Goal: Task Accomplishment & Management: Use online tool/utility

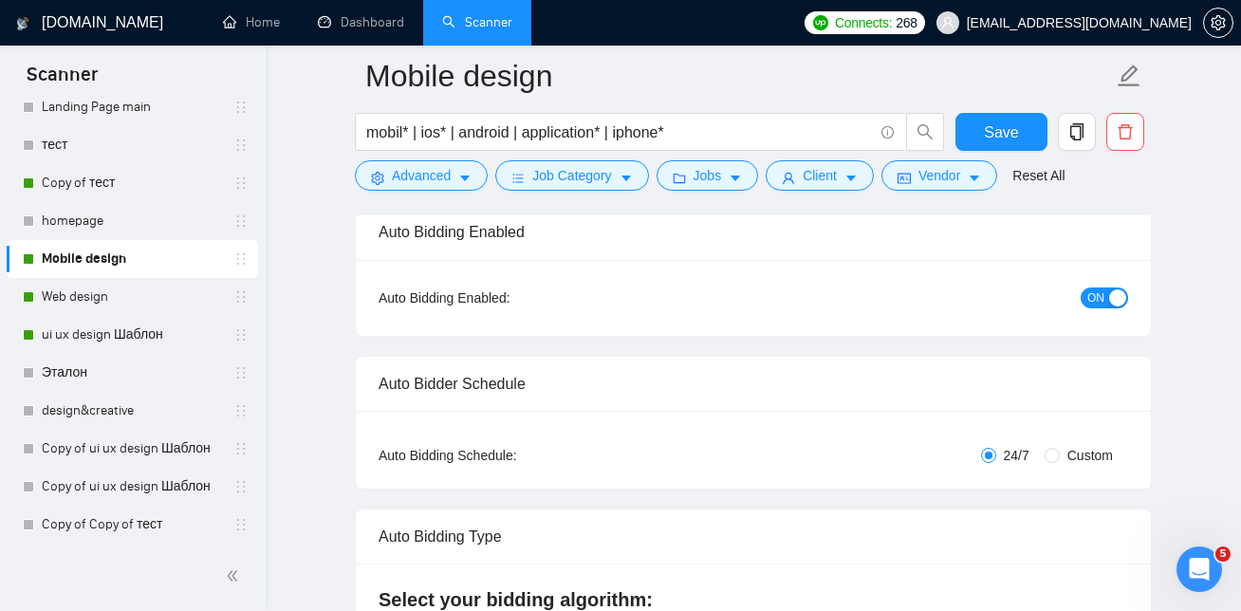
scroll to position [260, 0]
click at [139, 326] on link "ui ux design Шаблон" at bounding box center [132, 333] width 180 height 38
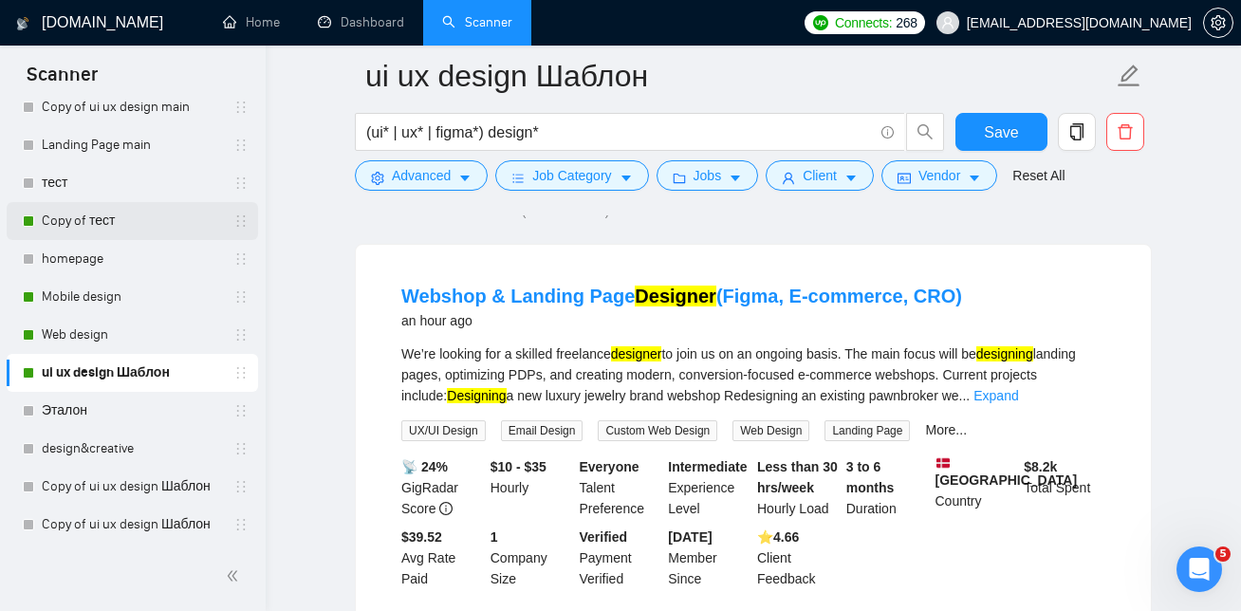
scroll to position [260, 0]
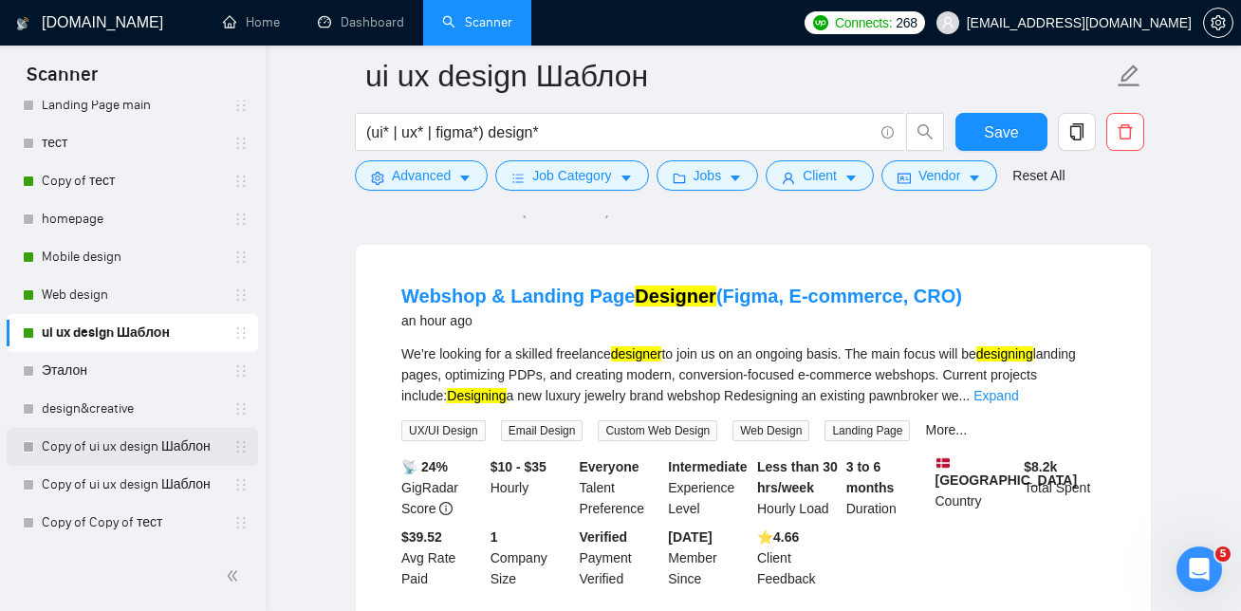
click at [132, 440] on link "Copy of ui ux design Шаблон" at bounding box center [132, 447] width 180 height 38
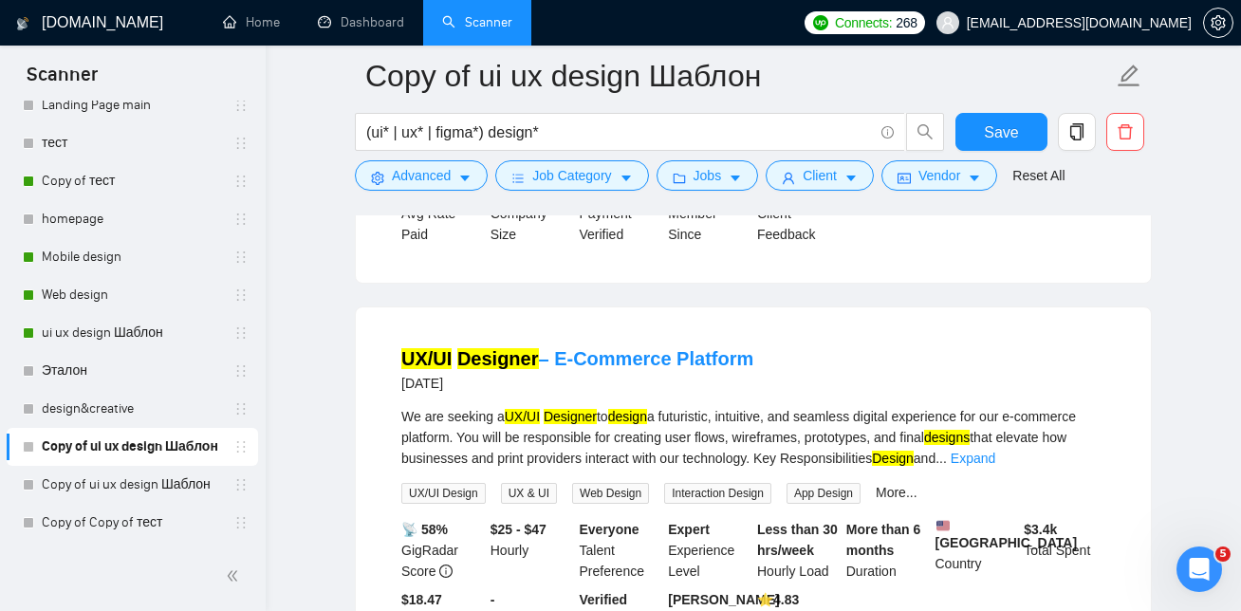
scroll to position [514, 0]
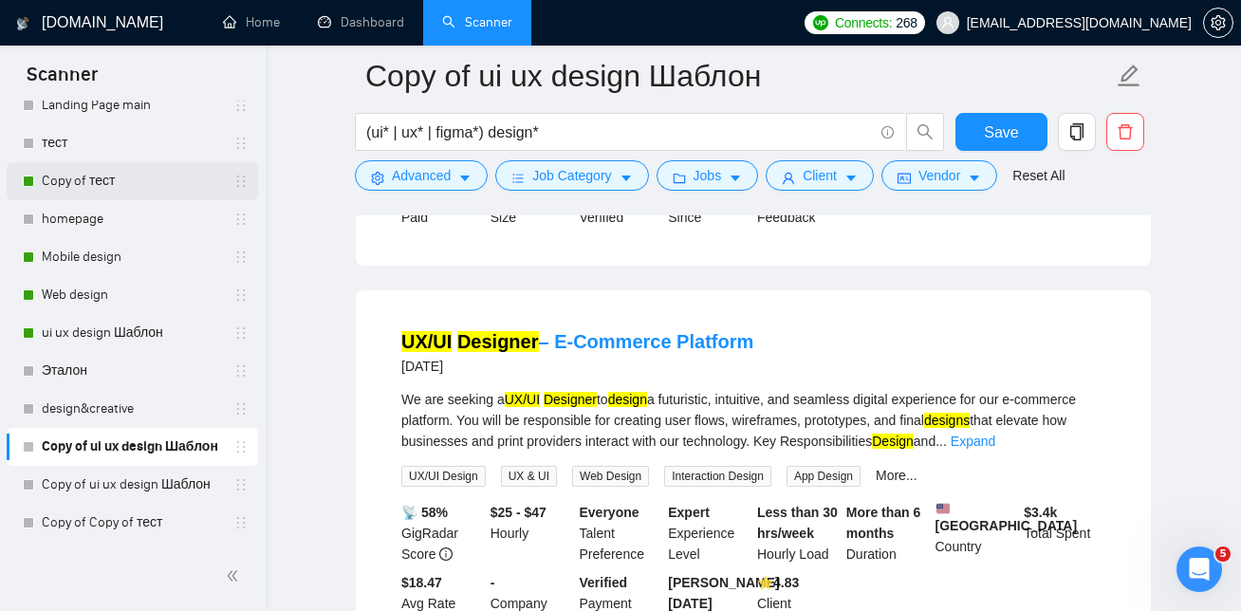
click at [150, 189] on link "Copy of тест" at bounding box center [132, 181] width 180 height 38
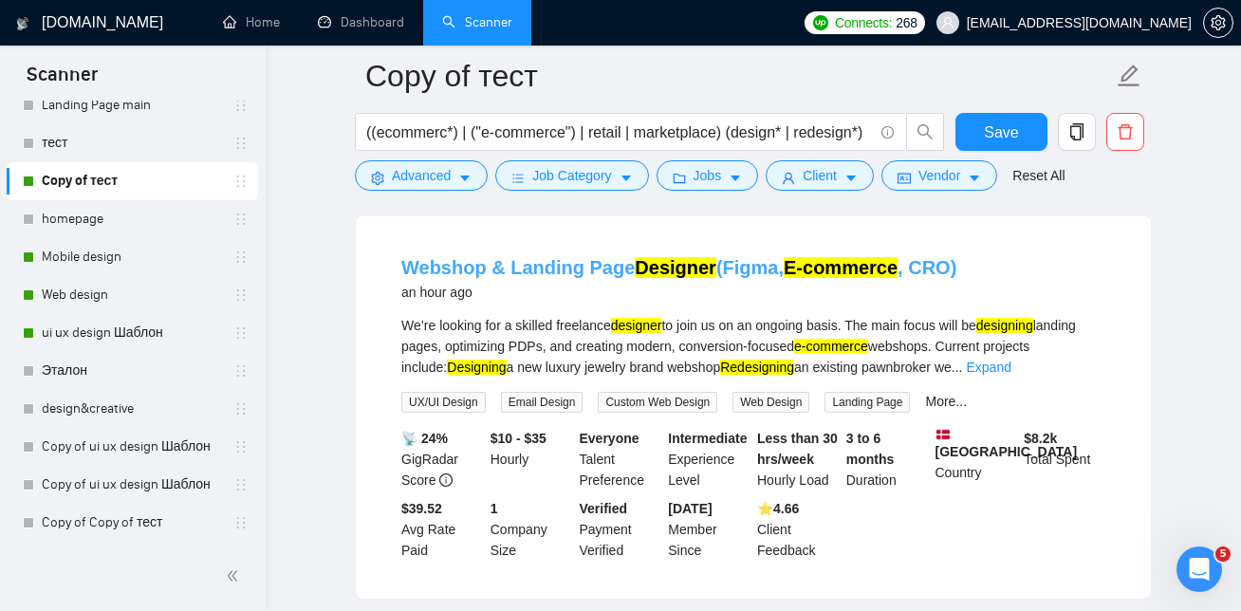
scroll to position [158, 0]
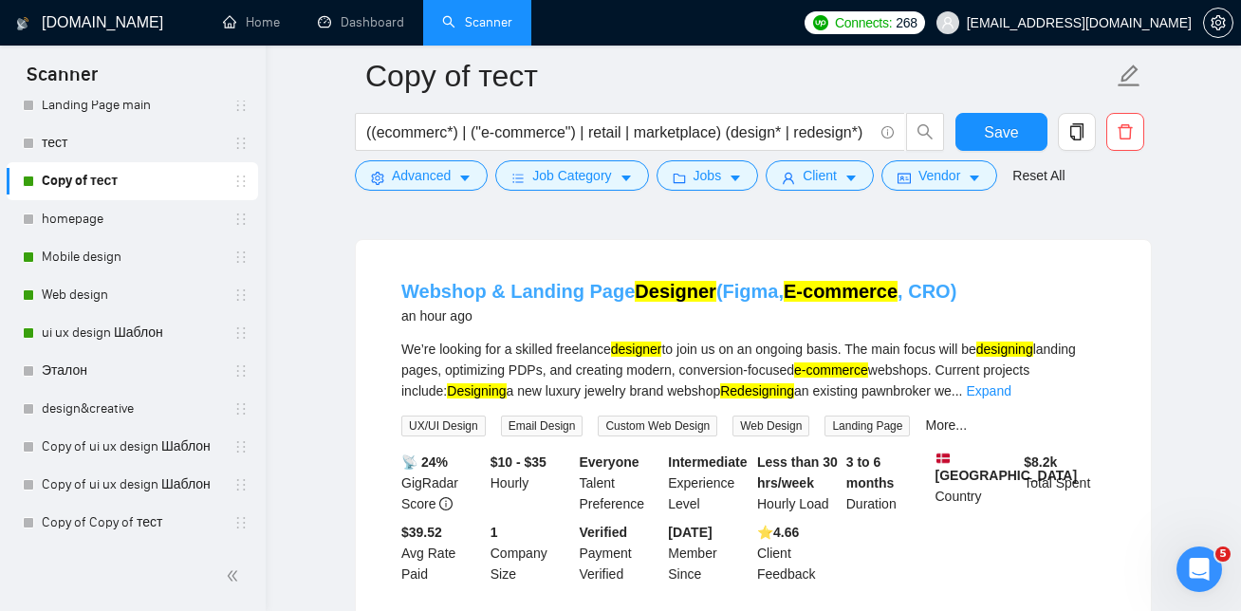
click at [654, 285] on mark "Designer" at bounding box center [676, 291] width 82 height 21
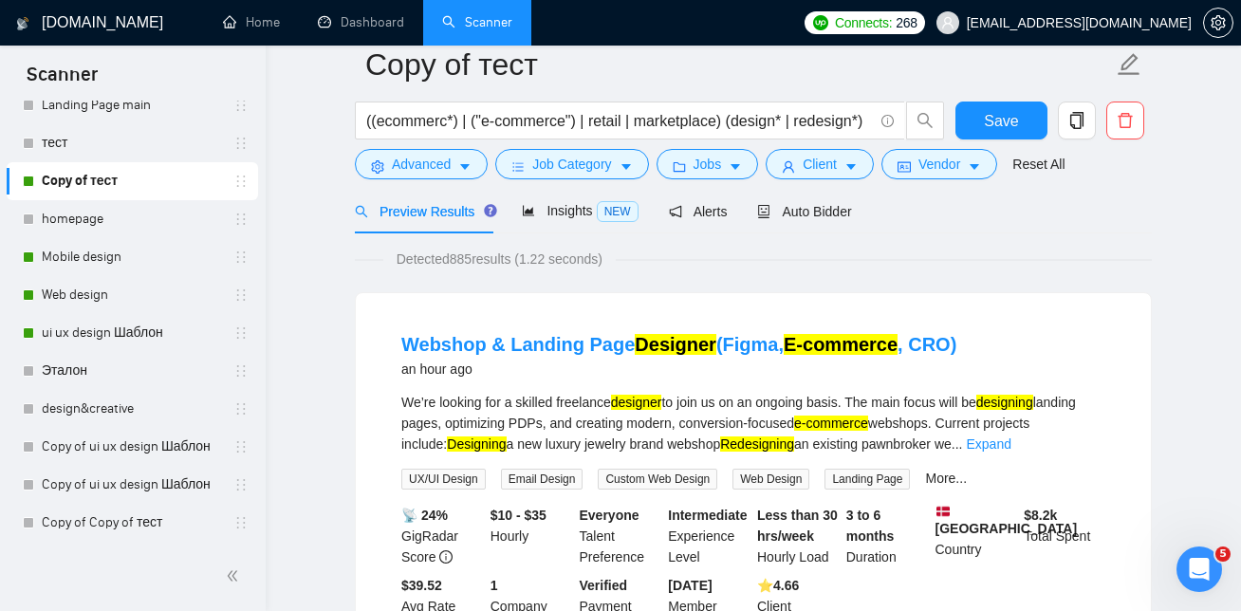
scroll to position [0, 0]
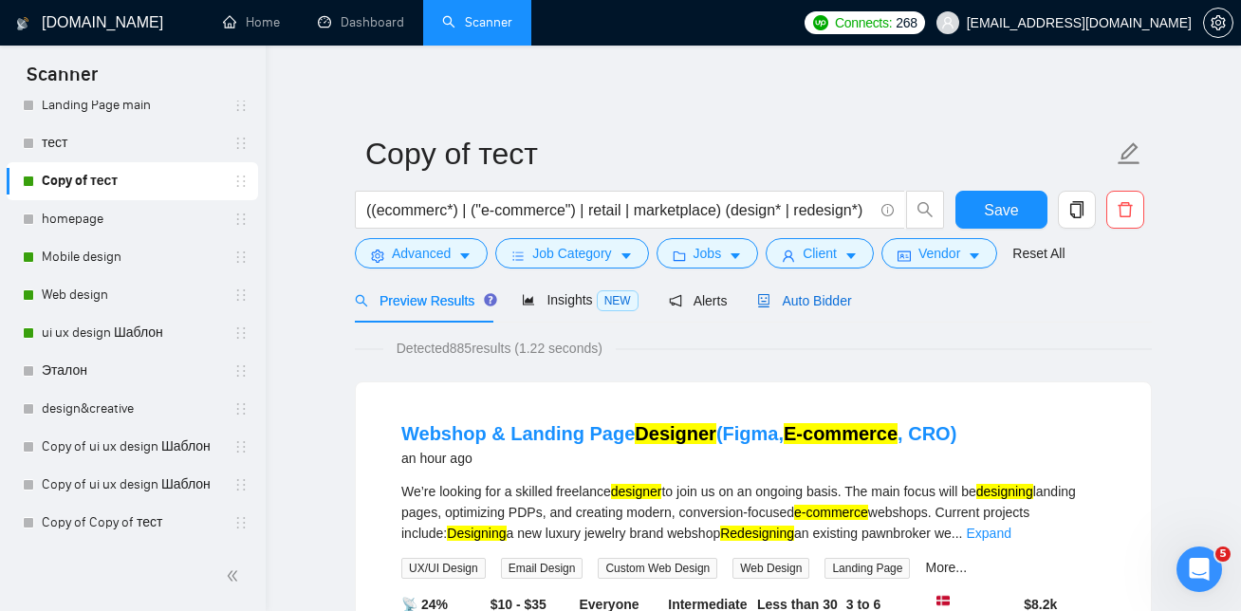
click at [830, 298] on span "Auto Bidder" at bounding box center [804, 300] width 94 height 15
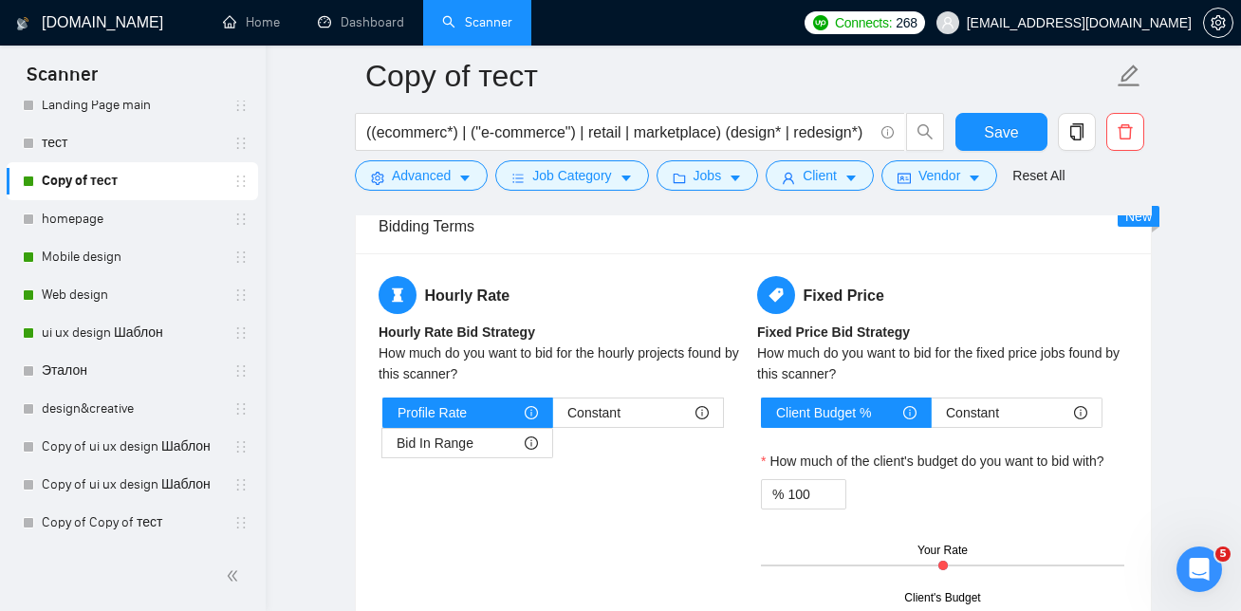
scroll to position [2944, 0]
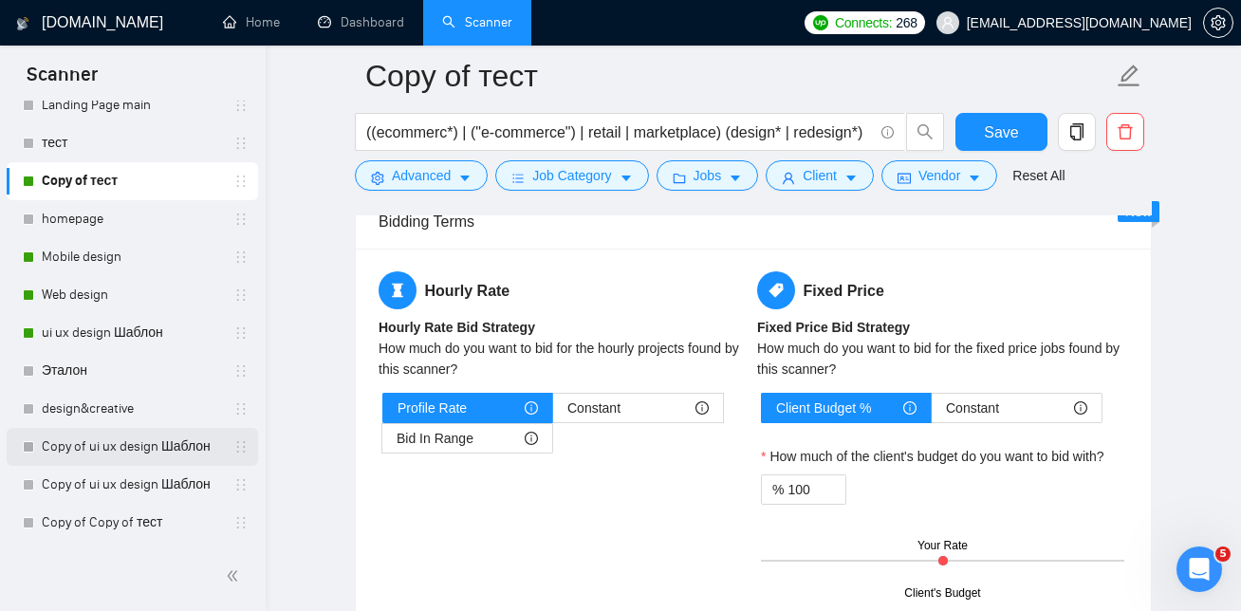
click at [111, 453] on link "Copy of ui ux design Шаблон" at bounding box center [132, 447] width 180 height 38
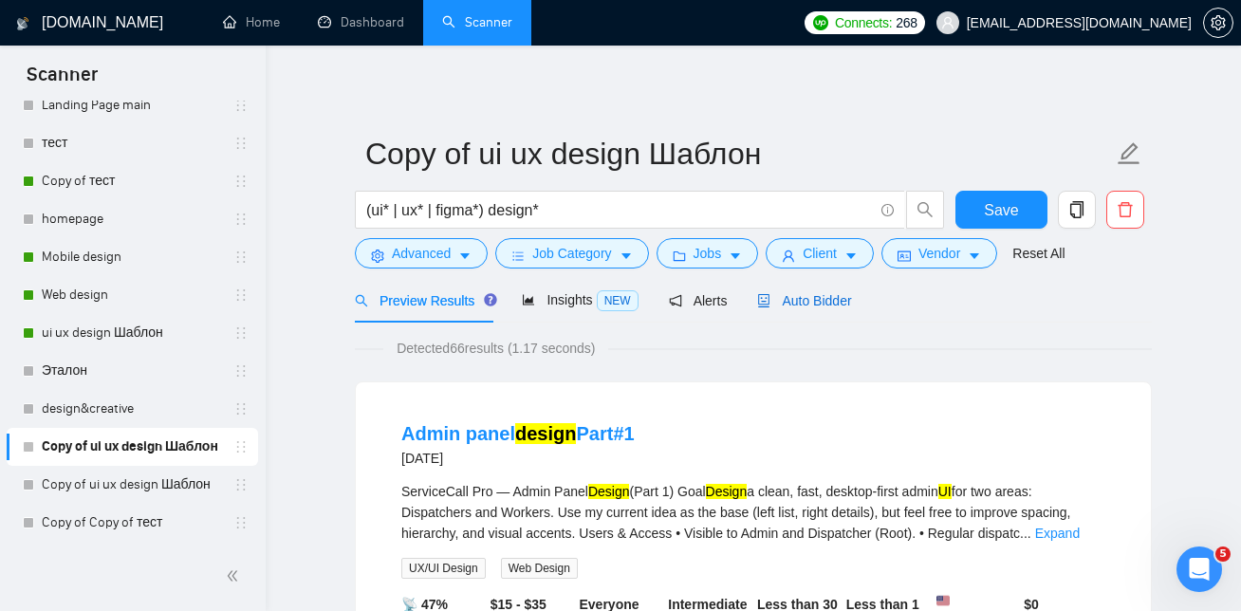
click at [808, 308] on div "Auto Bidder" at bounding box center [804, 300] width 94 height 21
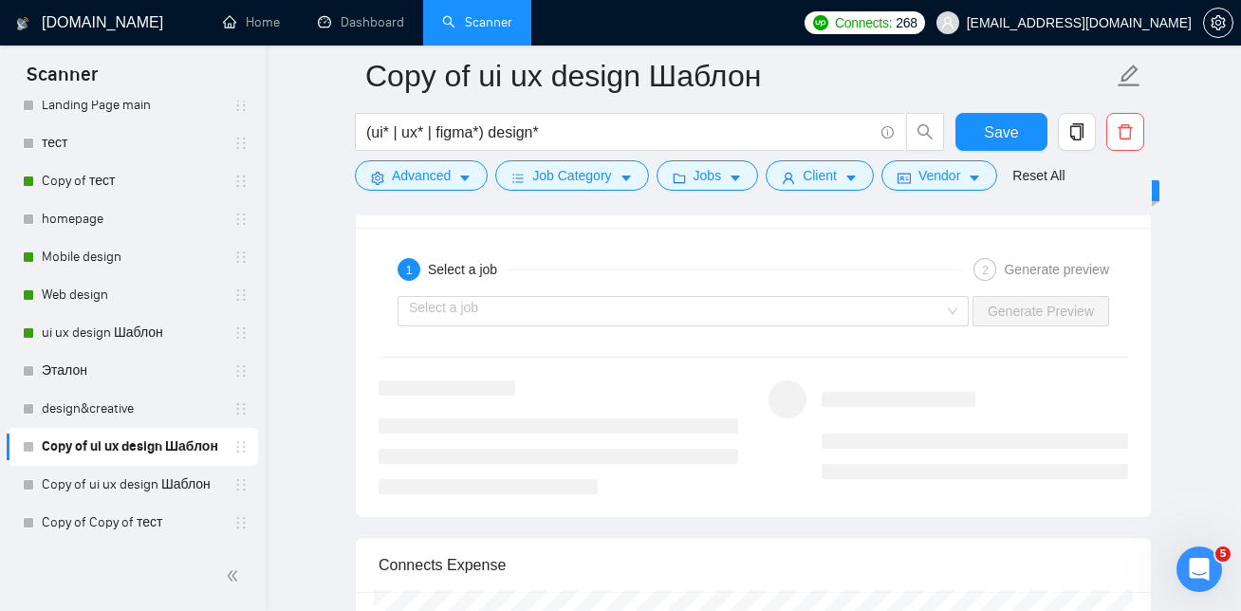
scroll to position [3585, 0]
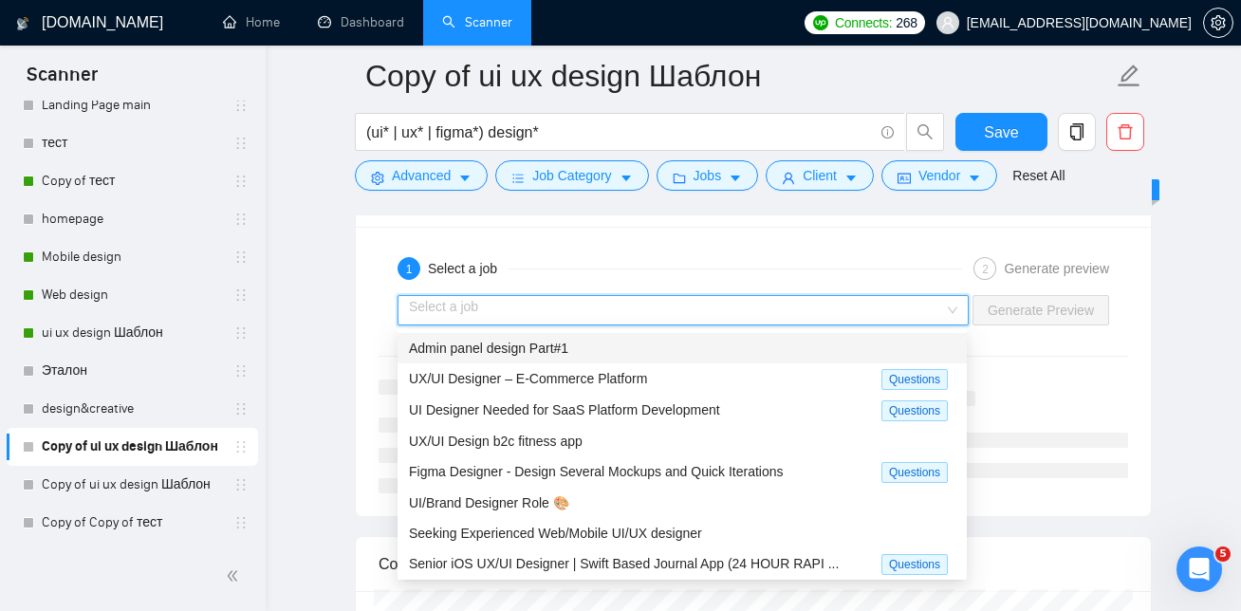
click at [670, 309] on input "search" at bounding box center [676, 310] width 535 height 28
click at [637, 380] on span "UX/UI Designer – E-Commerce Platform" at bounding box center [528, 378] width 238 height 15
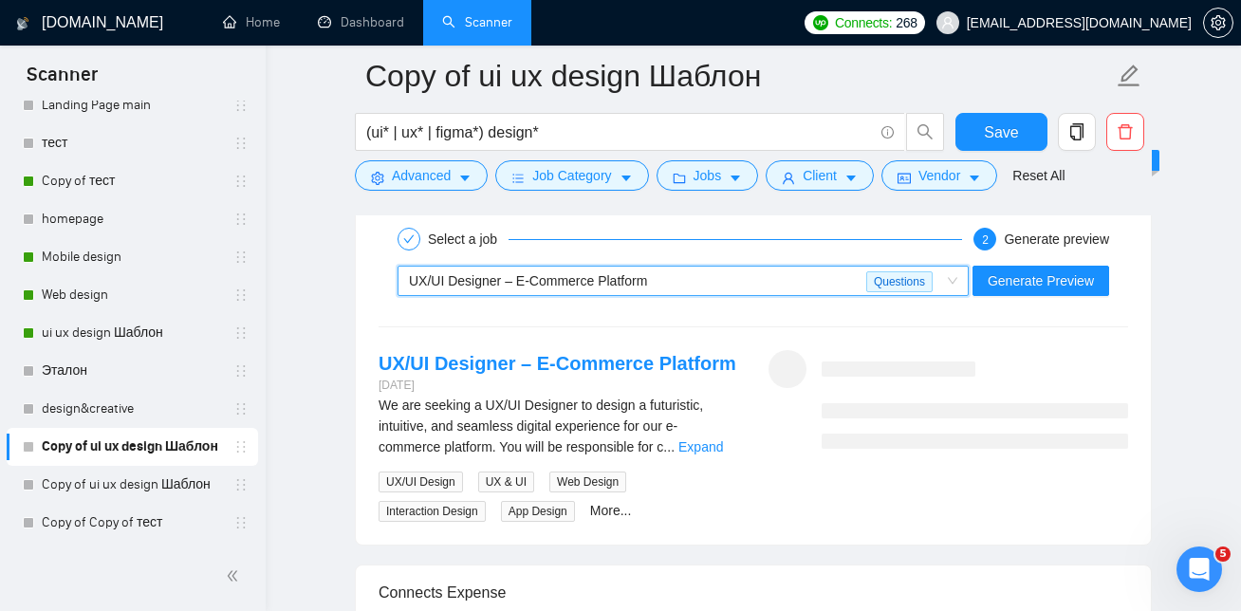
scroll to position [3610, 0]
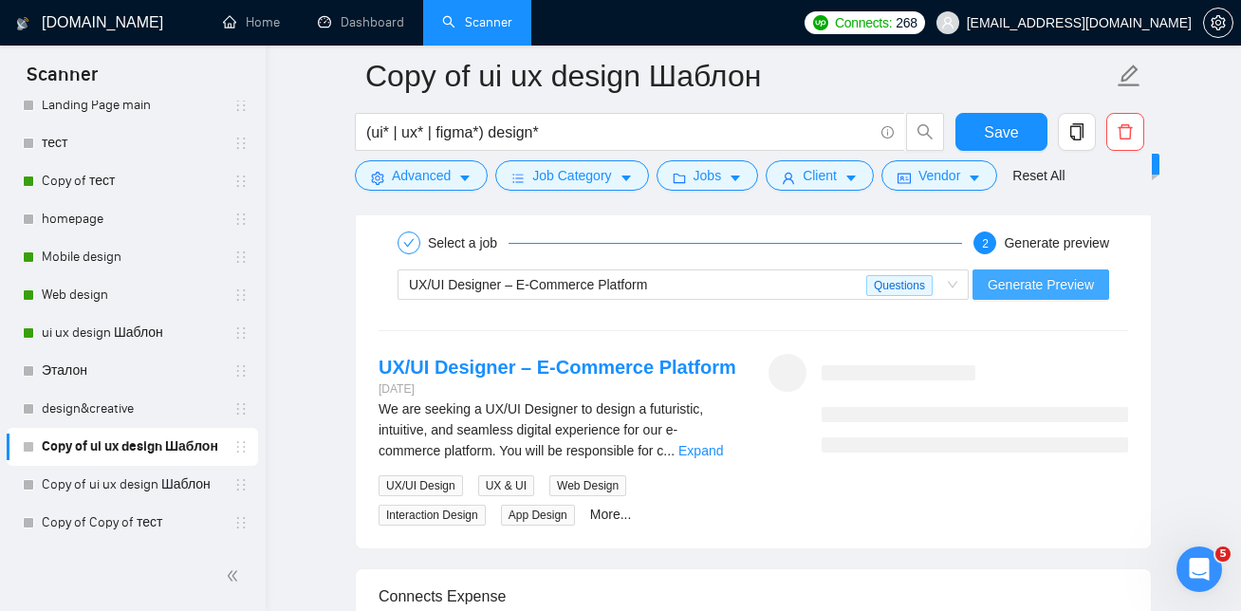
click at [1042, 287] on span "Generate Preview" at bounding box center [1041, 284] width 106 height 21
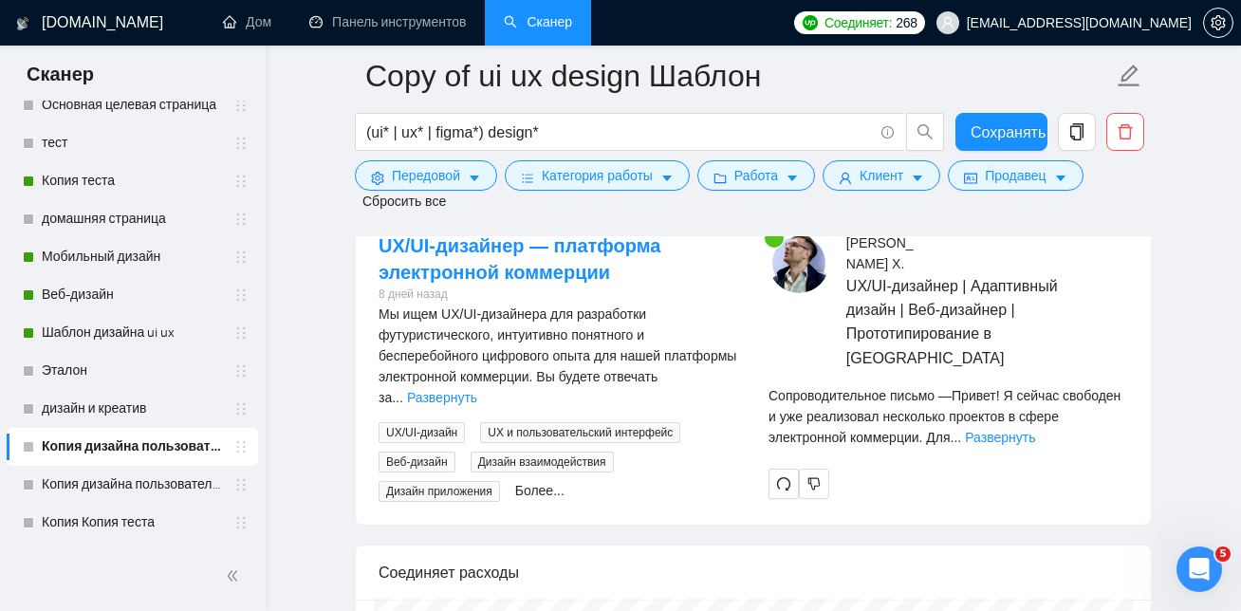
scroll to position [3890, 0]
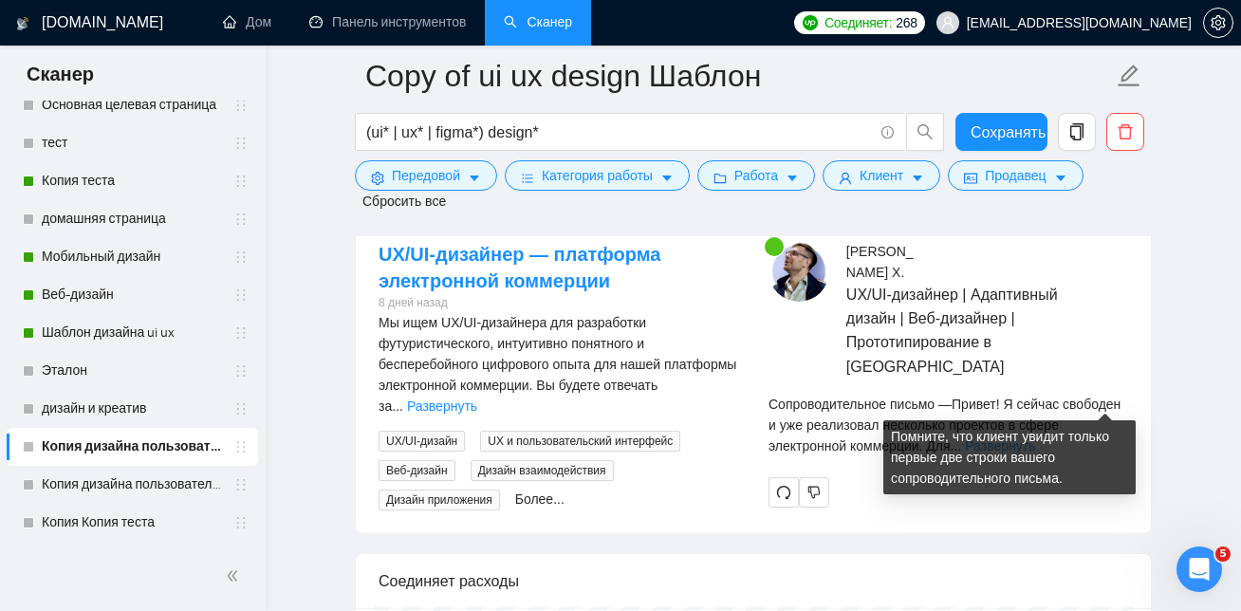
click at [1035, 438] on font "Развернуть" at bounding box center [1000, 445] width 70 height 15
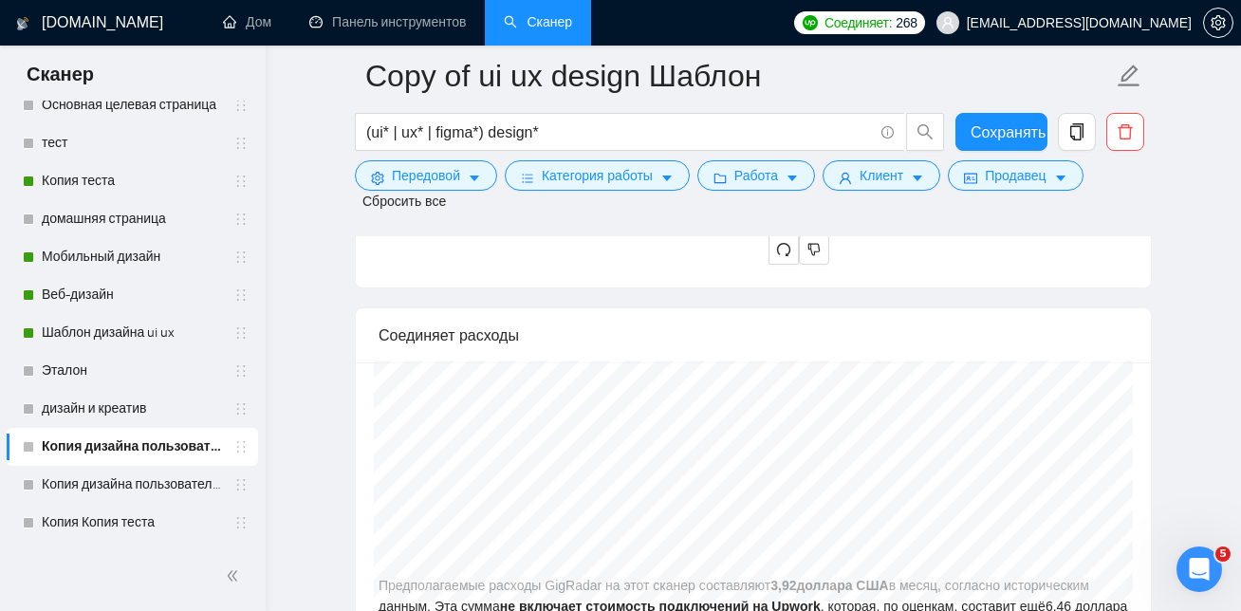
scroll to position [5615, 0]
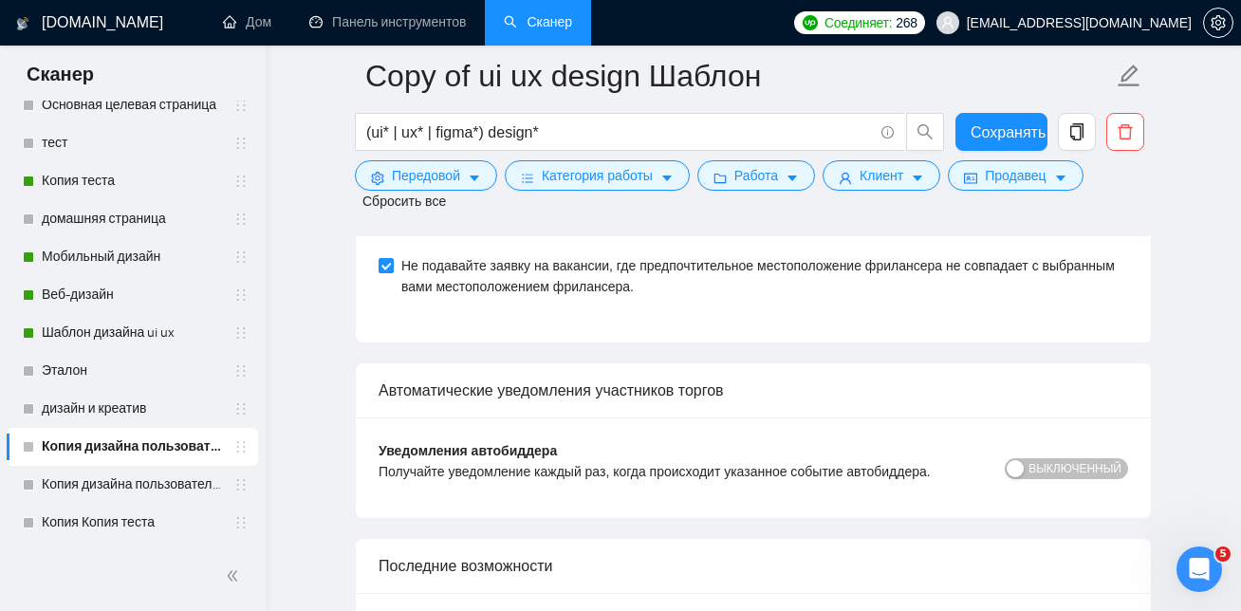
drag, startPoint x: 386, startPoint y: 417, endPoint x: 836, endPoint y: 515, distance: 460.5
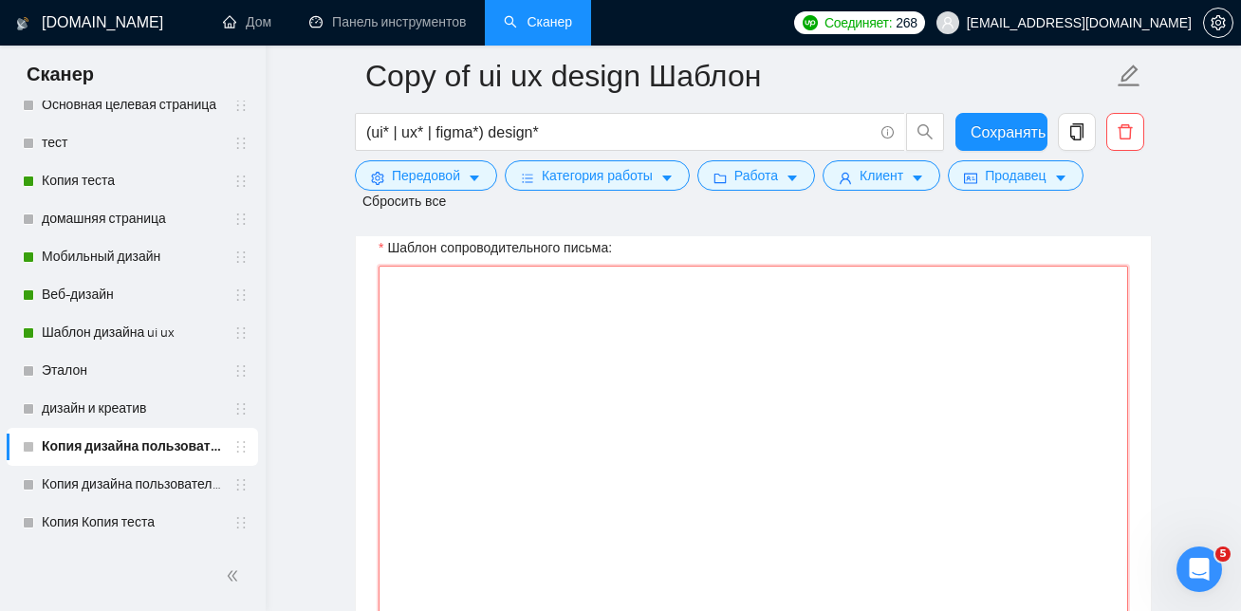
scroll to position [2208, 0]
paste textarea "Lo ipsum! [dol sitame'c adip el seddo] Ei’te incidid utlabore e-dolorema aliqua…"
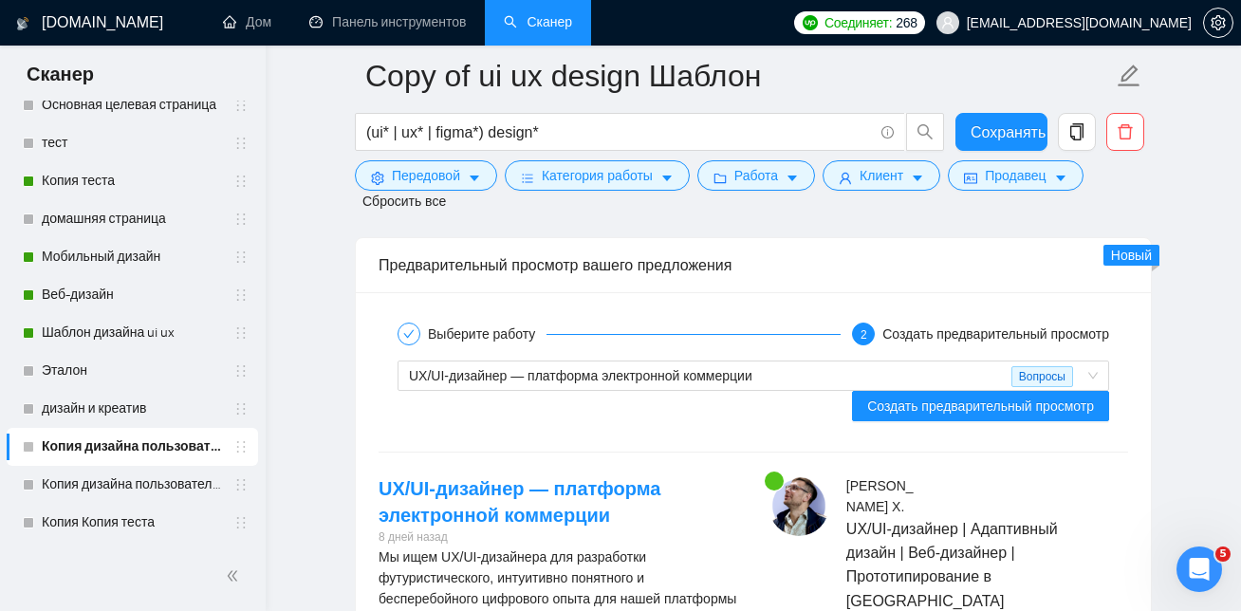
scroll to position [3672, 0]
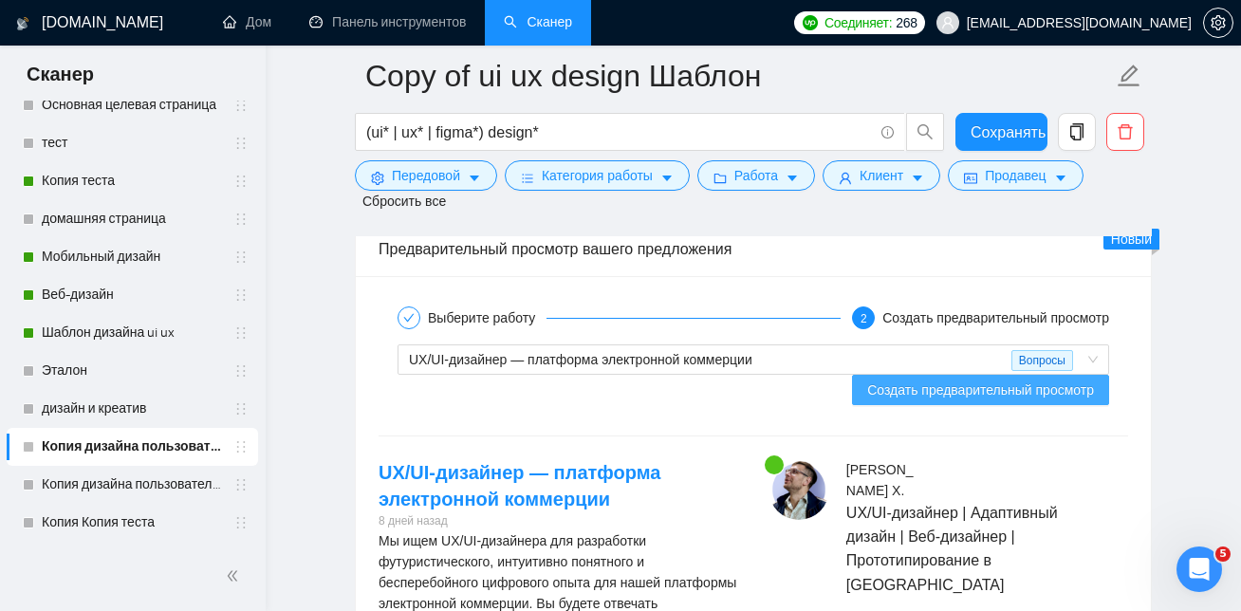
type textarea "Lo ipsum! [dol sitame'c adip el seddo] Ei’te incidid utlabore e-dolorema aliqua…"
click at [965, 392] on font "Создать предварительный просмотр" at bounding box center [980, 389] width 227 height 15
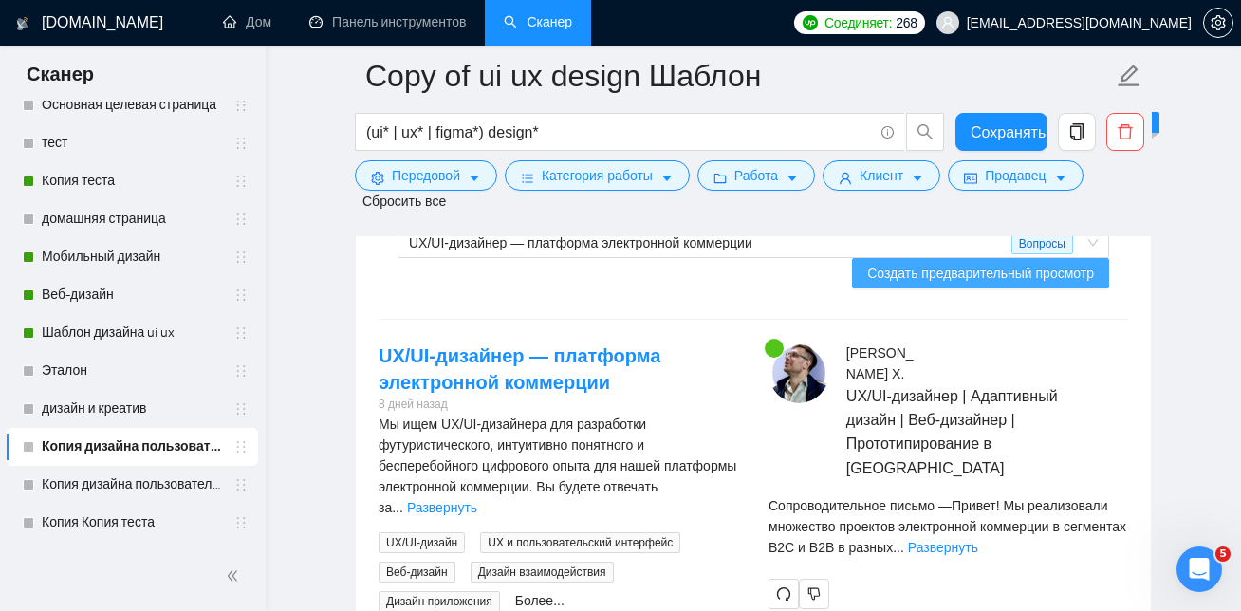
scroll to position [3801, 0]
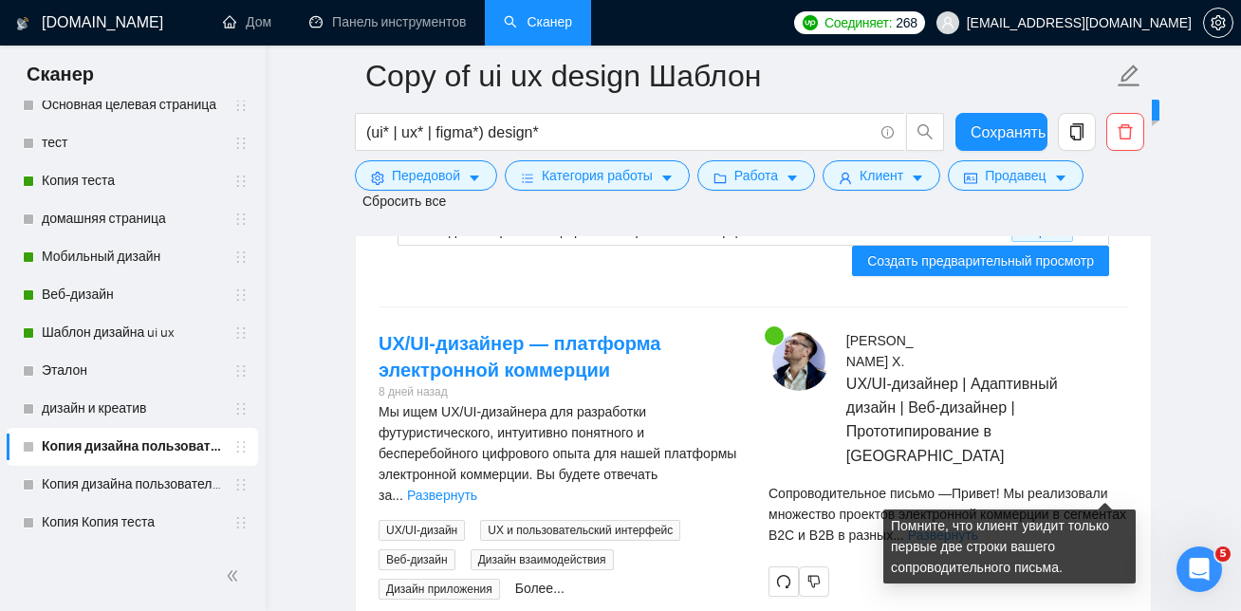
click at [978, 528] on font "Развернуть" at bounding box center [943, 535] width 70 height 15
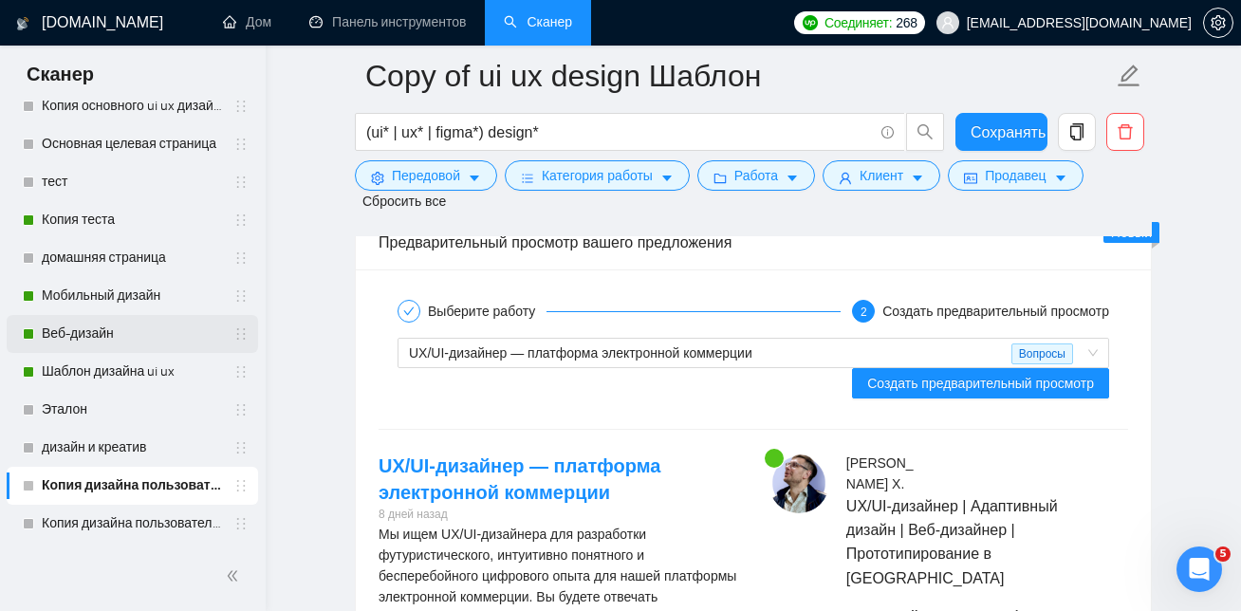
scroll to position [220, 0]
click at [130, 223] on link "Копия теста" at bounding box center [132, 221] width 180 height 38
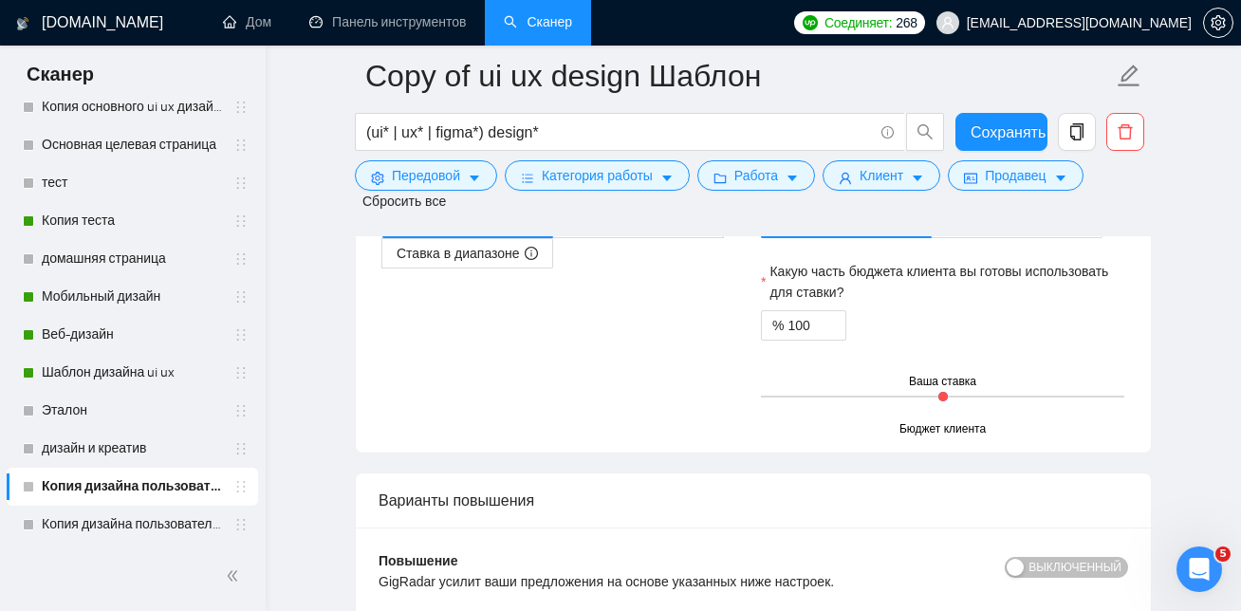
scroll to position [3193, 0]
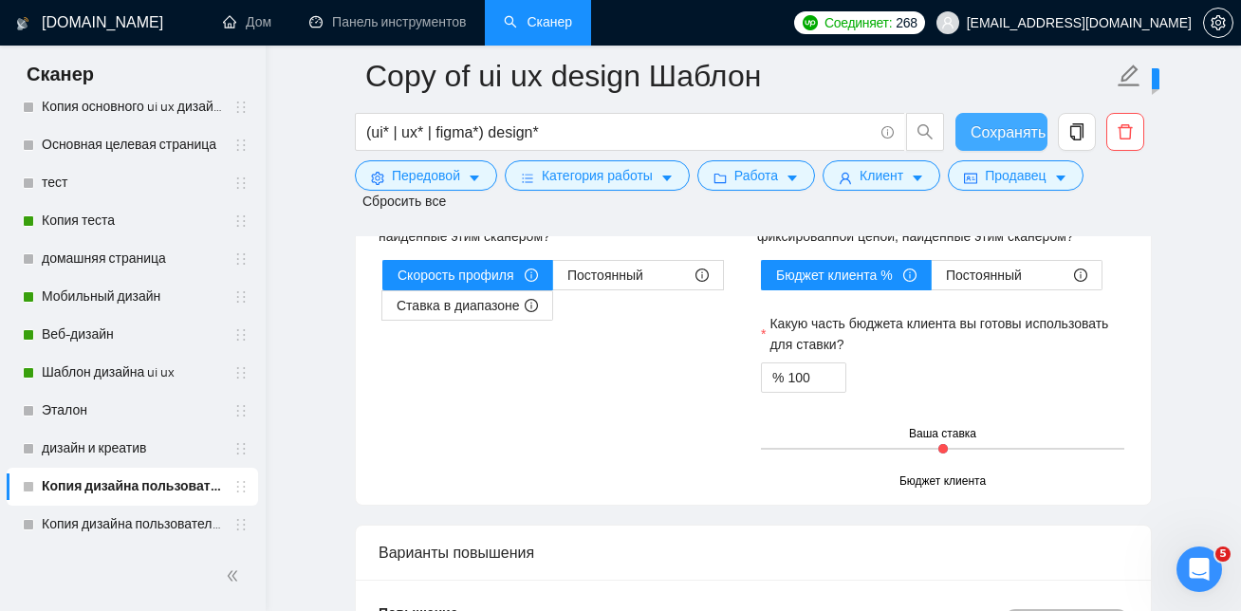
click at [1024, 127] on font "Сохранять" at bounding box center [1008, 132] width 75 height 16
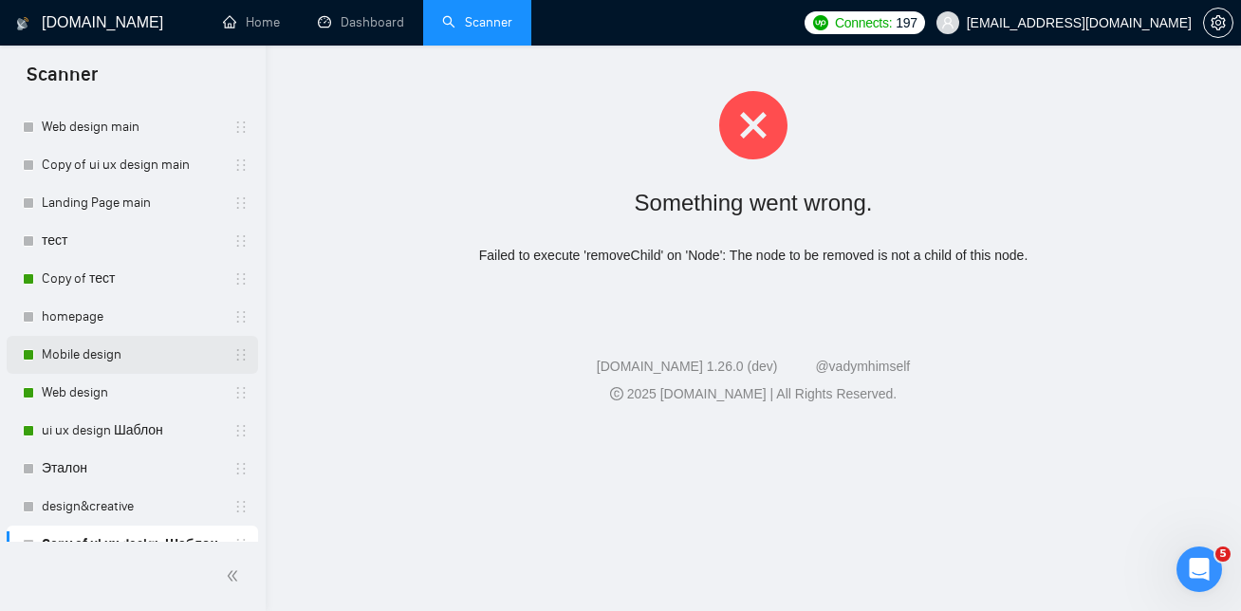
scroll to position [122, 0]
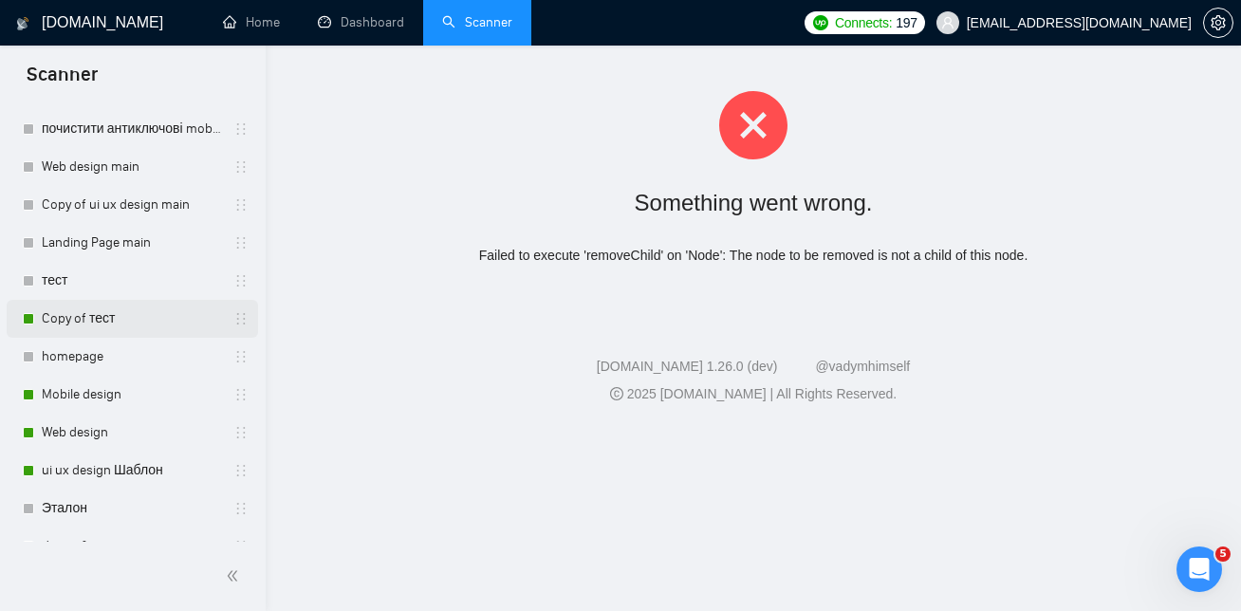
click at [99, 307] on link "Copy of тест" at bounding box center [132, 319] width 180 height 38
click at [102, 329] on link "Copy of тест" at bounding box center [132, 319] width 180 height 38
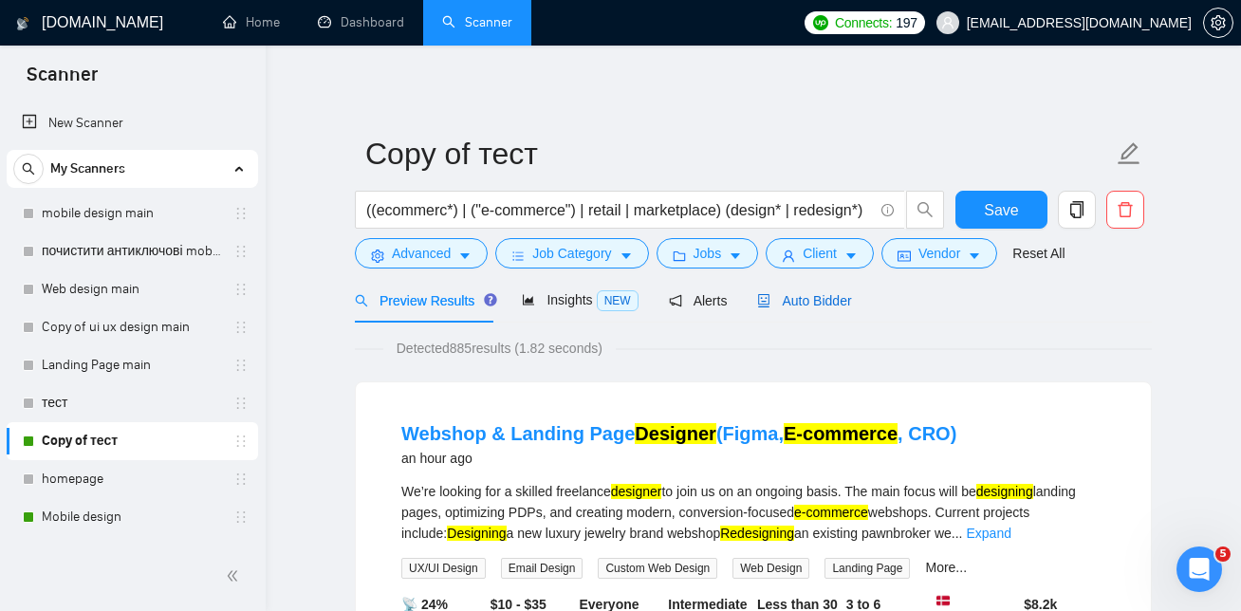
click at [807, 307] on span "Auto Bidder" at bounding box center [804, 300] width 94 height 15
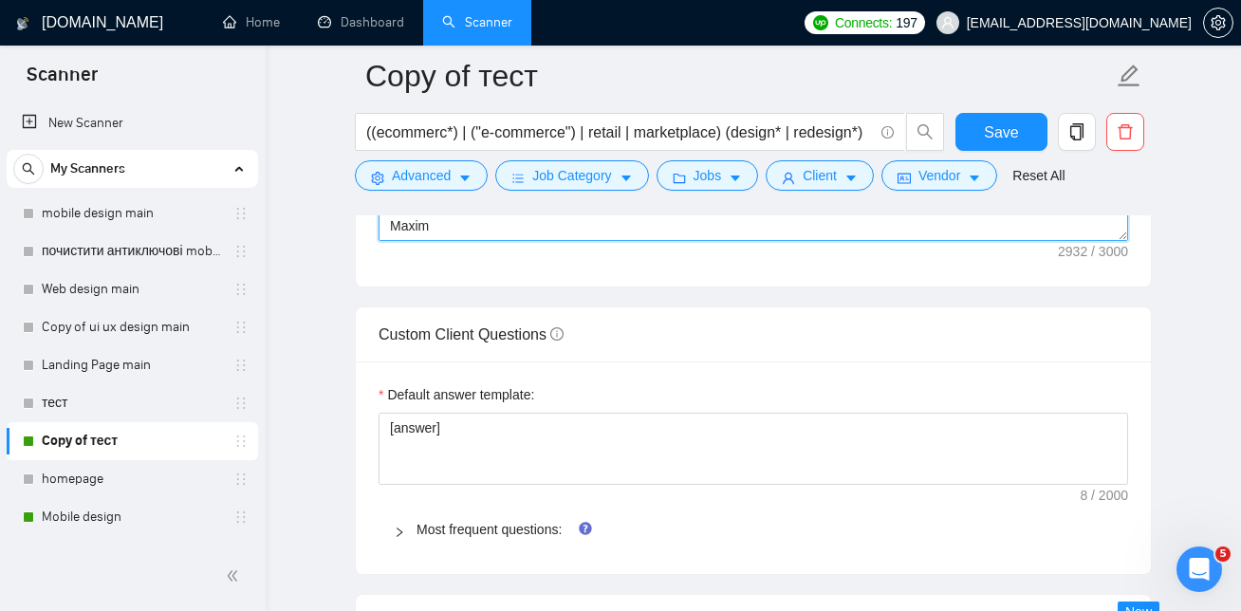
scroll to position [2570, 0]
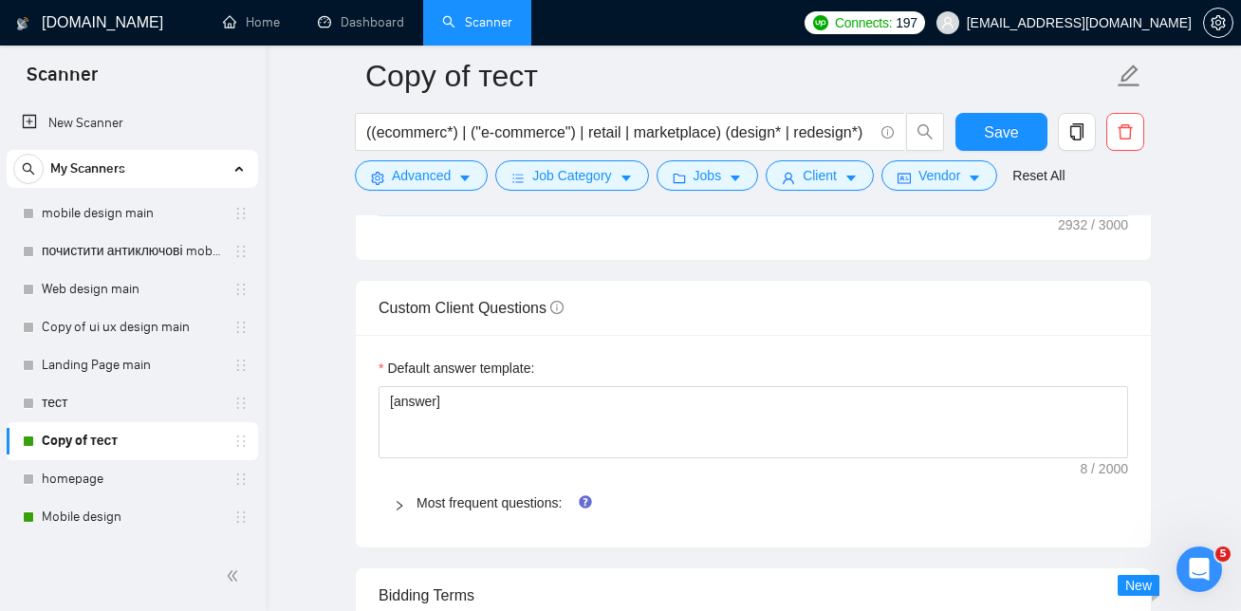
drag, startPoint x: 388, startPoint y: 329, endPoint x: 707, endPoint y: 242, distance: 330.6
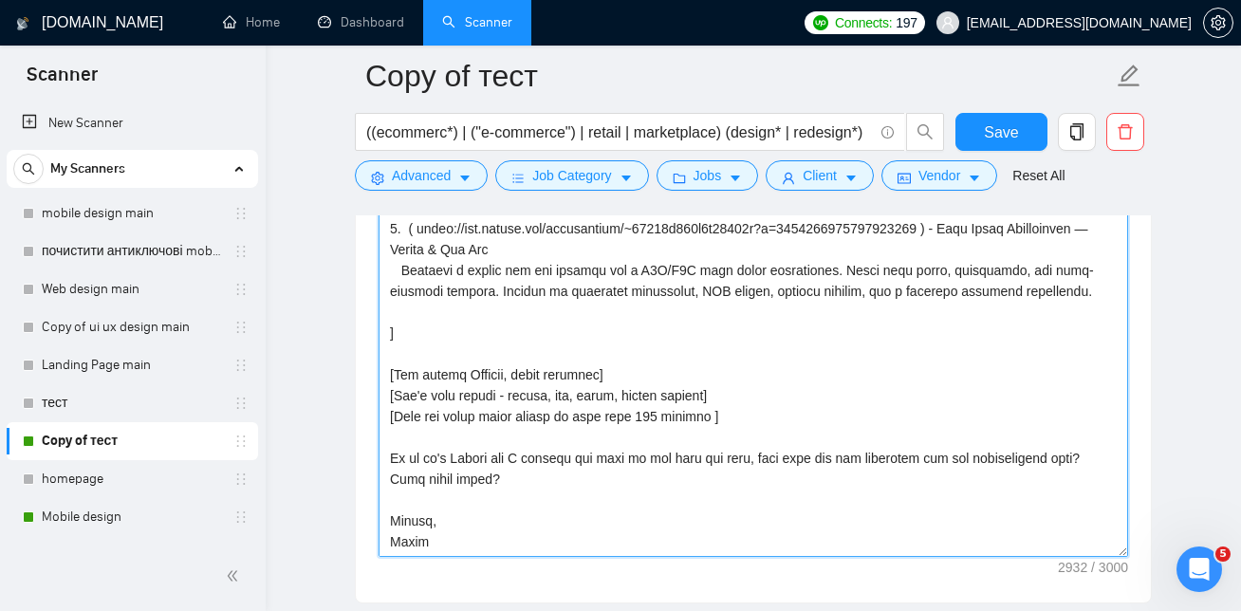
scroll to position [2238, 0]
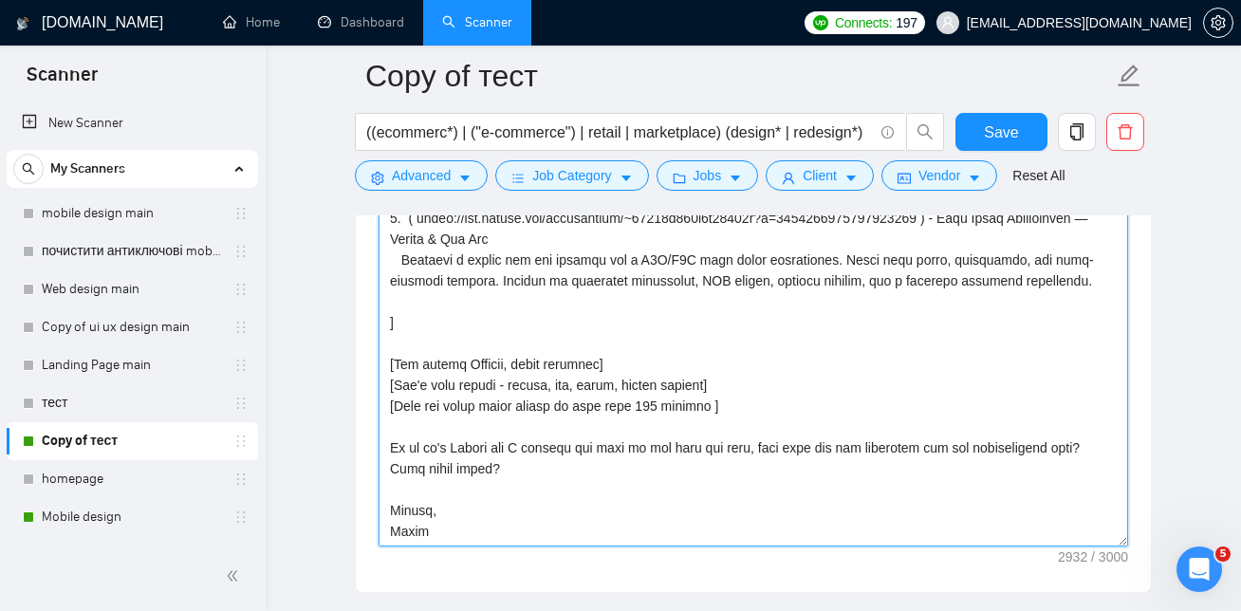
click at [529, 500] on textarea "Cover letter template:" at bounding box center [754, 333] width 750 height 427
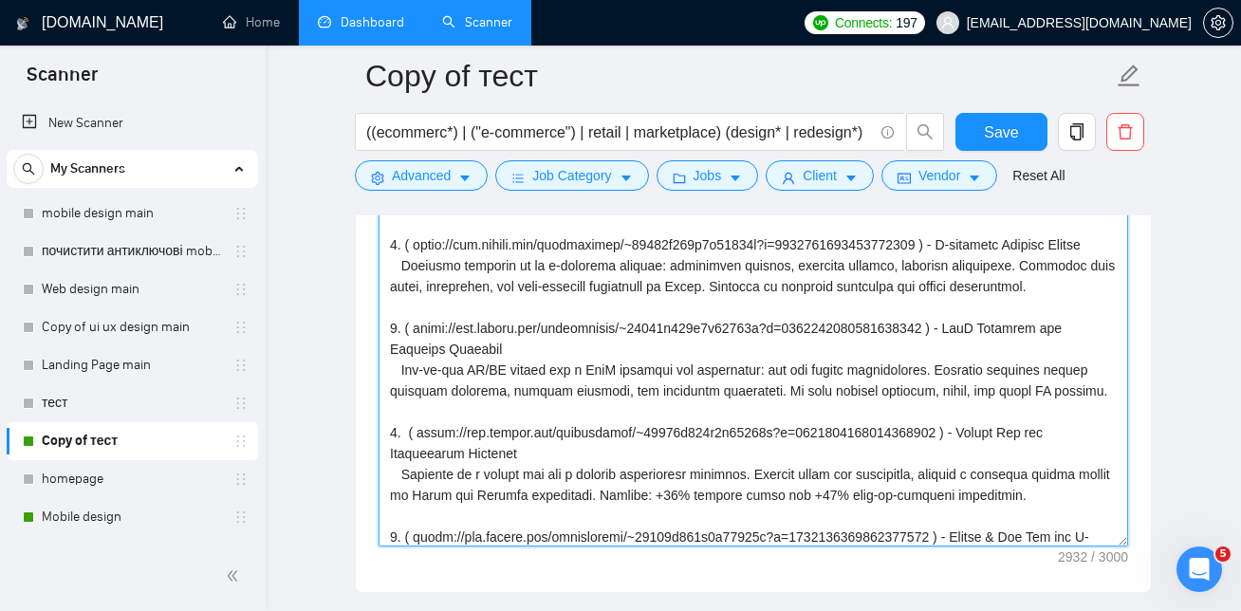
scroll to position [0, 0]
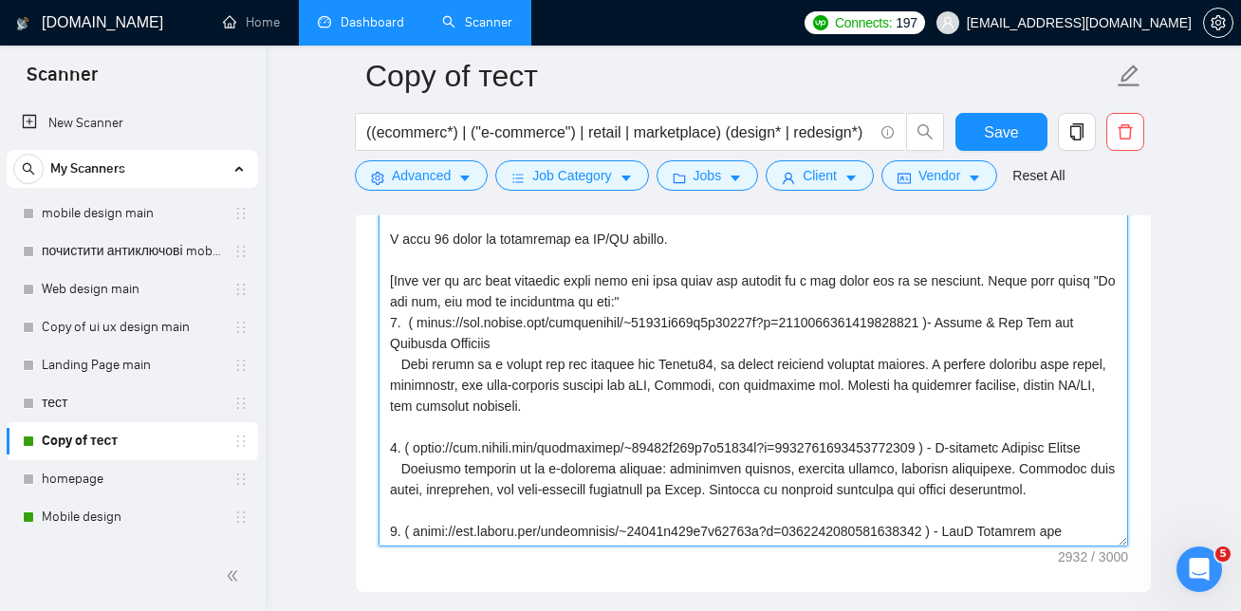
drag, startPoint x: 516, startPoint y: 460, endPoint x: 301, endPoint y: 40, distance: 472.3
click at [301, 40] on div "GigRadar.io Home Dashboard Scanner Connects: 197 yuriy.a.goncharov@gmail.com Co…" at bounding box center [753, 453] width 975 height 5382
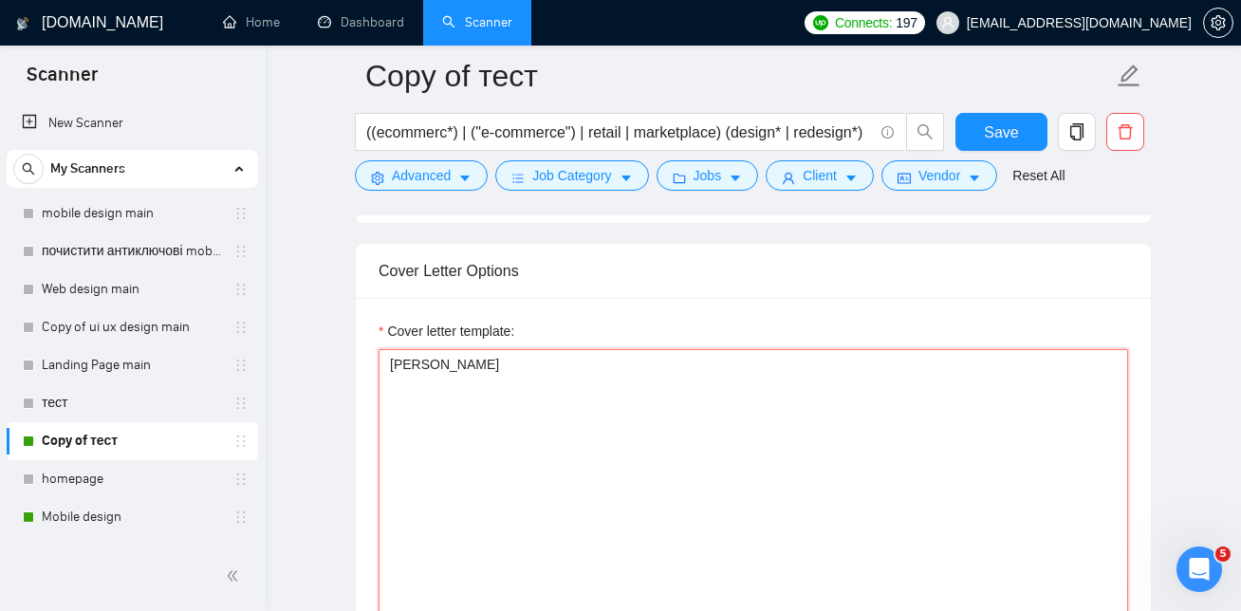
scroll to position [2004, 0]
paste textarea "Hi there! [use client's name if found] I’ve shipped multiple e-commerce project…"
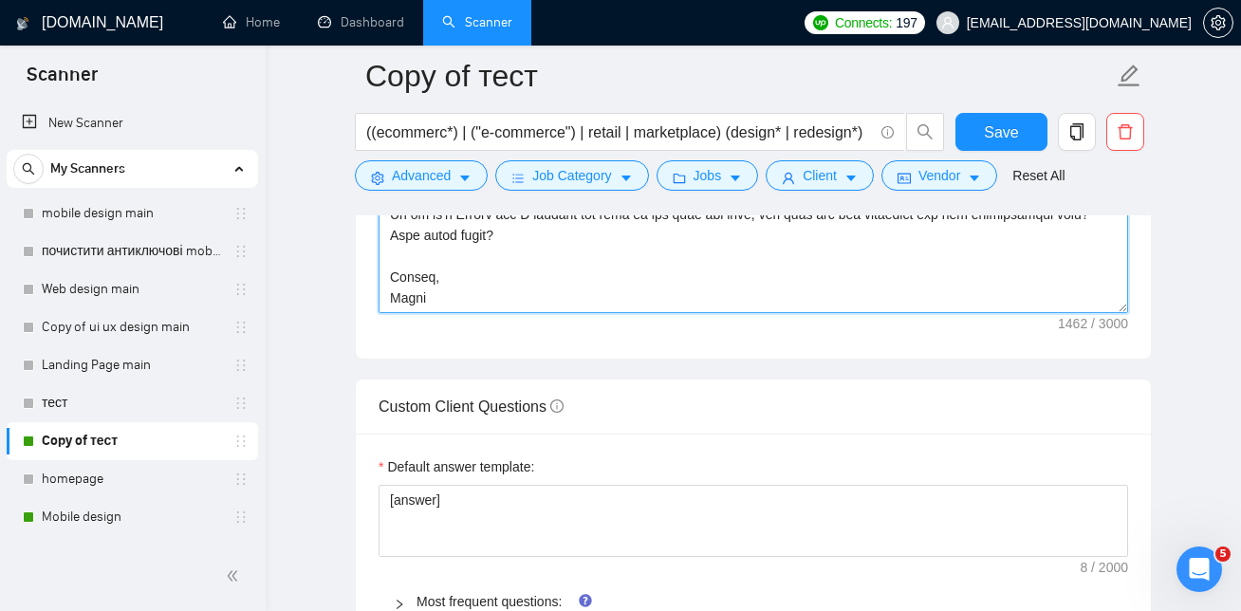
scroll to position [0, 0]
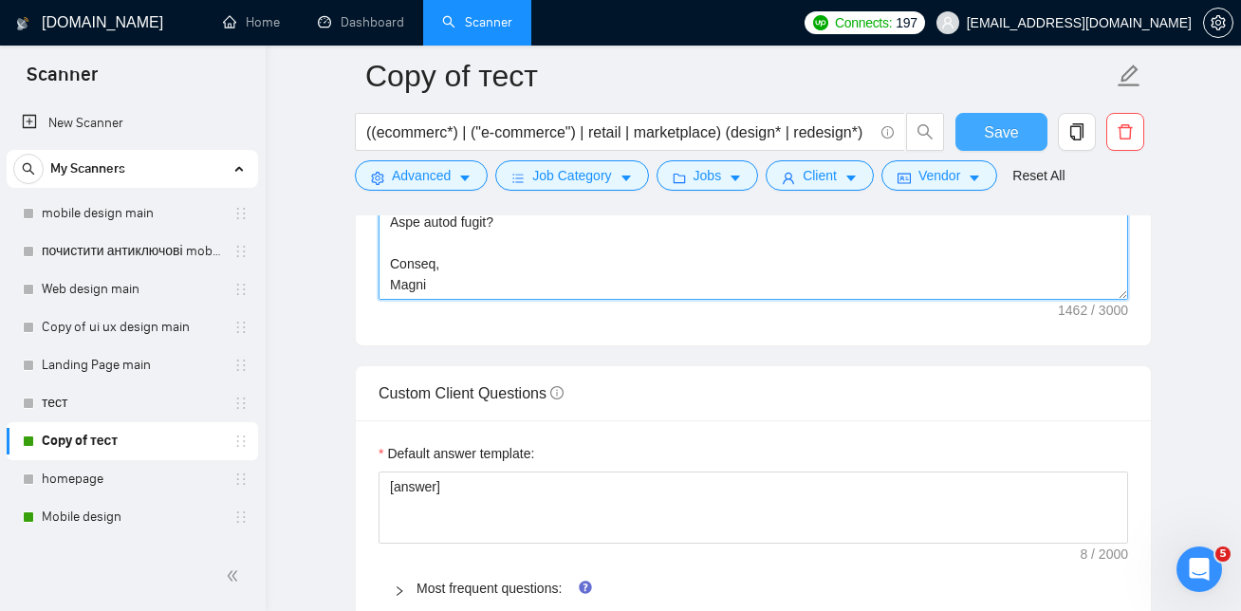
type textarea "Hi there! [use client's name if found] I’ve shipped multiple e-commerce project…"
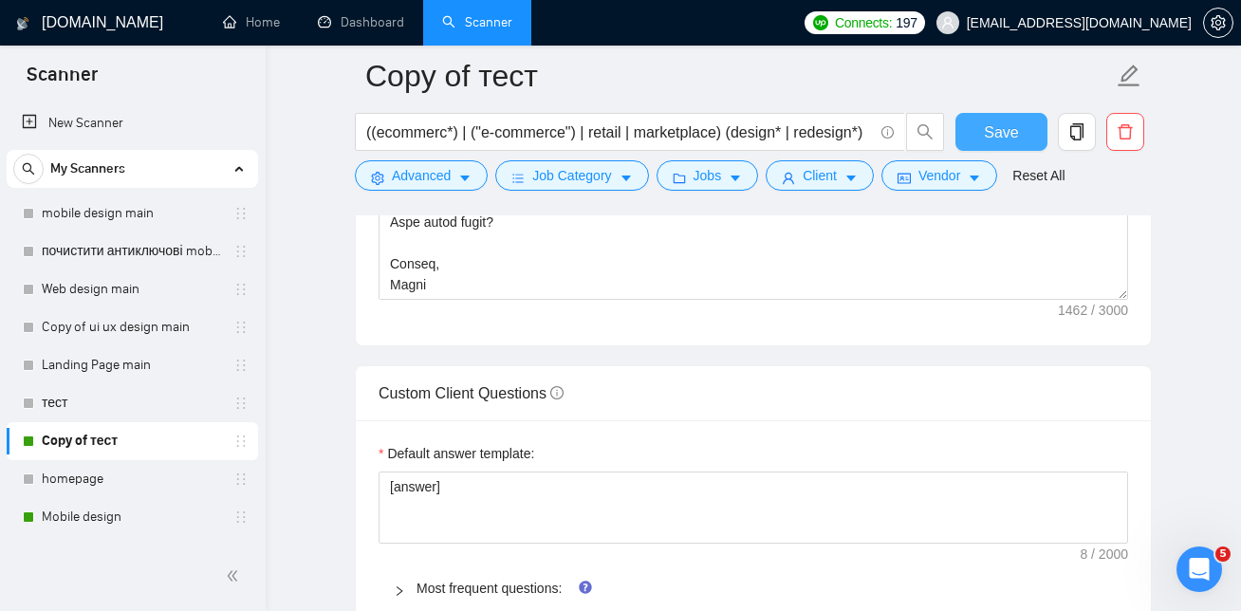
click at [1002, 134] on span "Save" at bounding box center [1001, 133] width 34 height 24
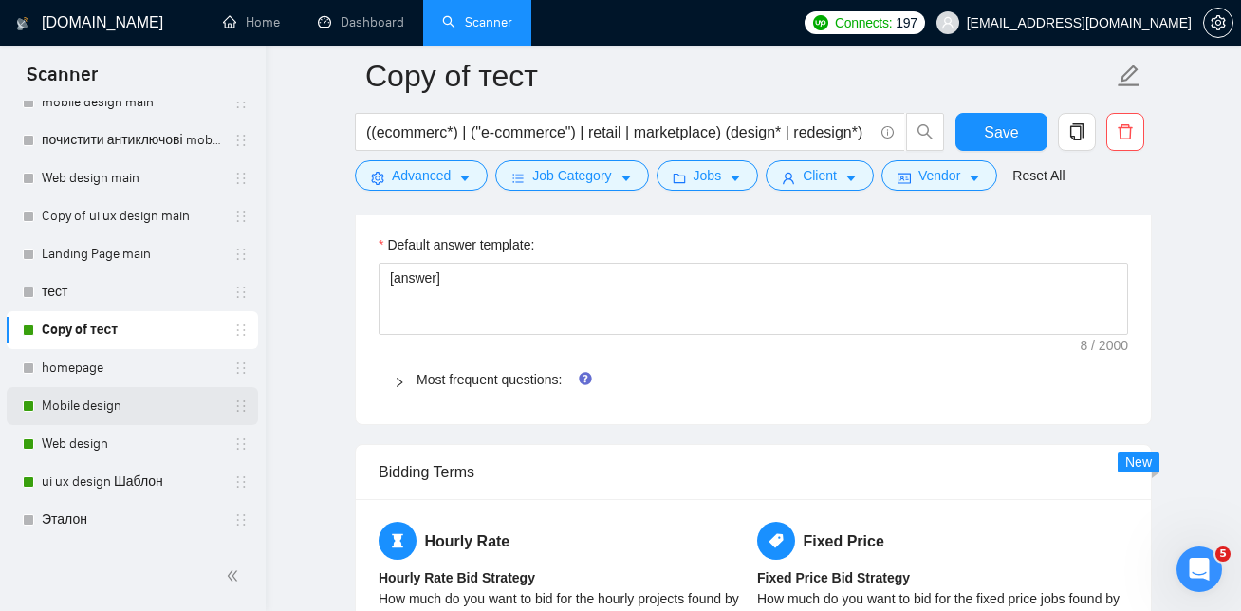
click at [110, 411] on link "Mobile design" at bounding box center [132, 406] width 180 height 38
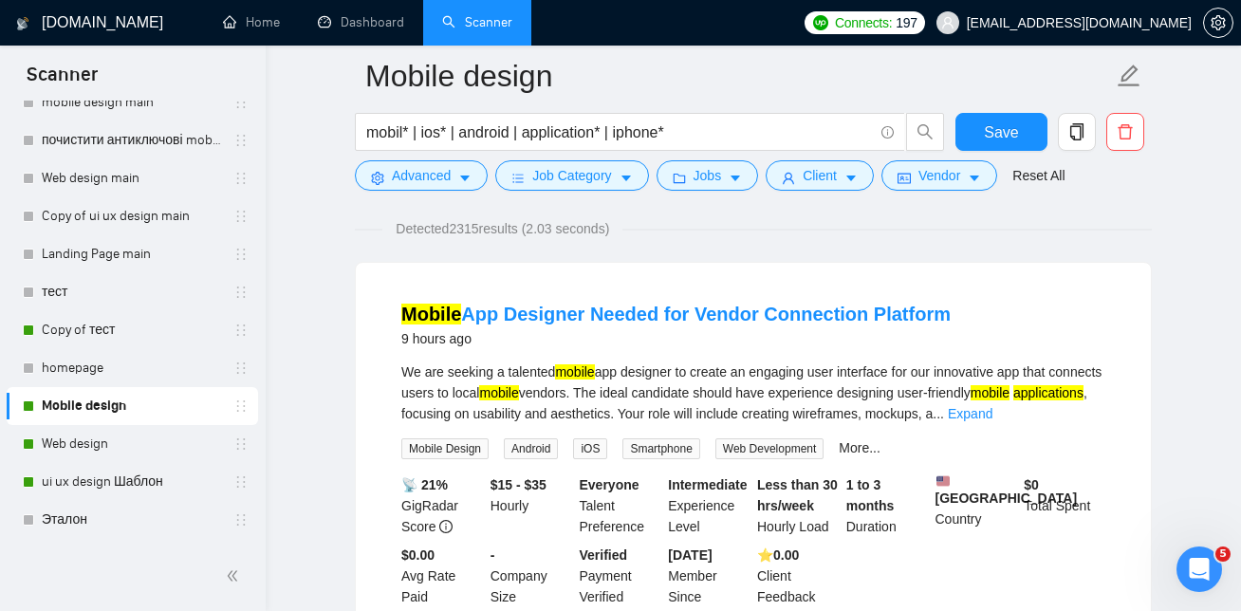
scroll to position [138, 0]
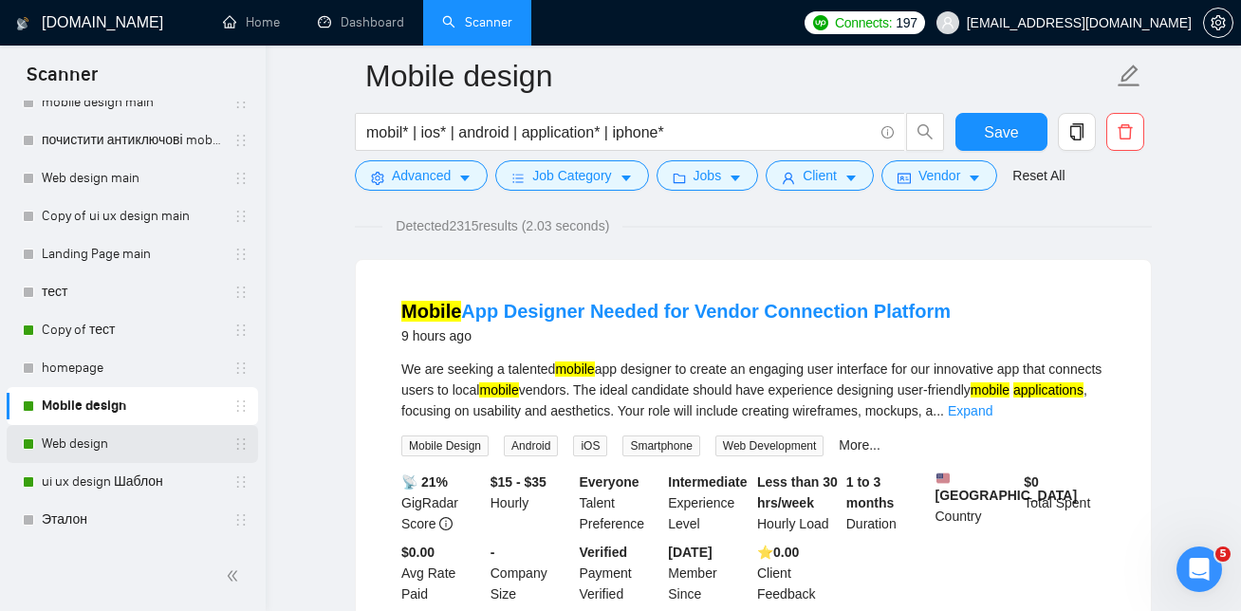
click at [87, 450] on link "Web design" at bounding box center [132, 444] width 180 height 38
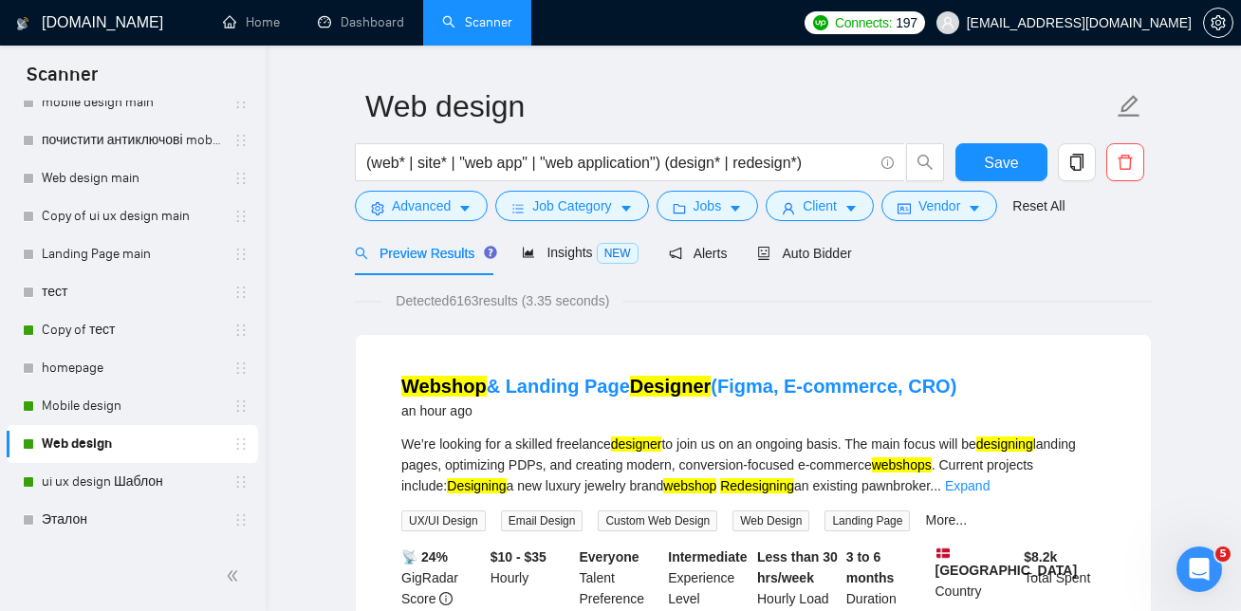
scroll to position [67, 0]
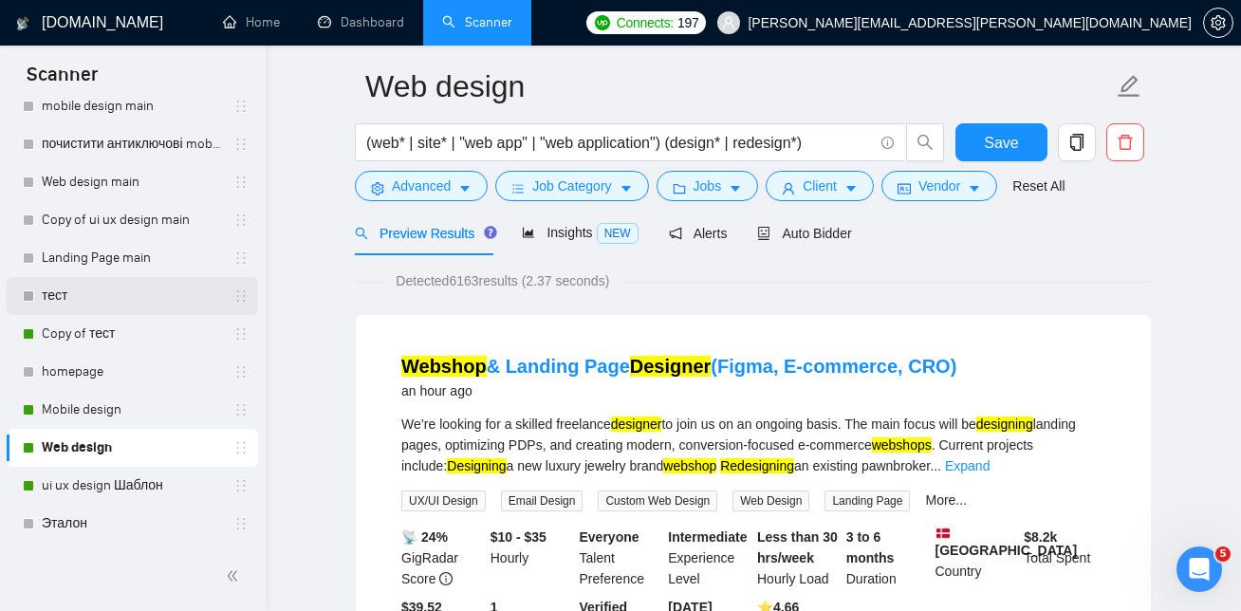
scroll to position [115, 0]
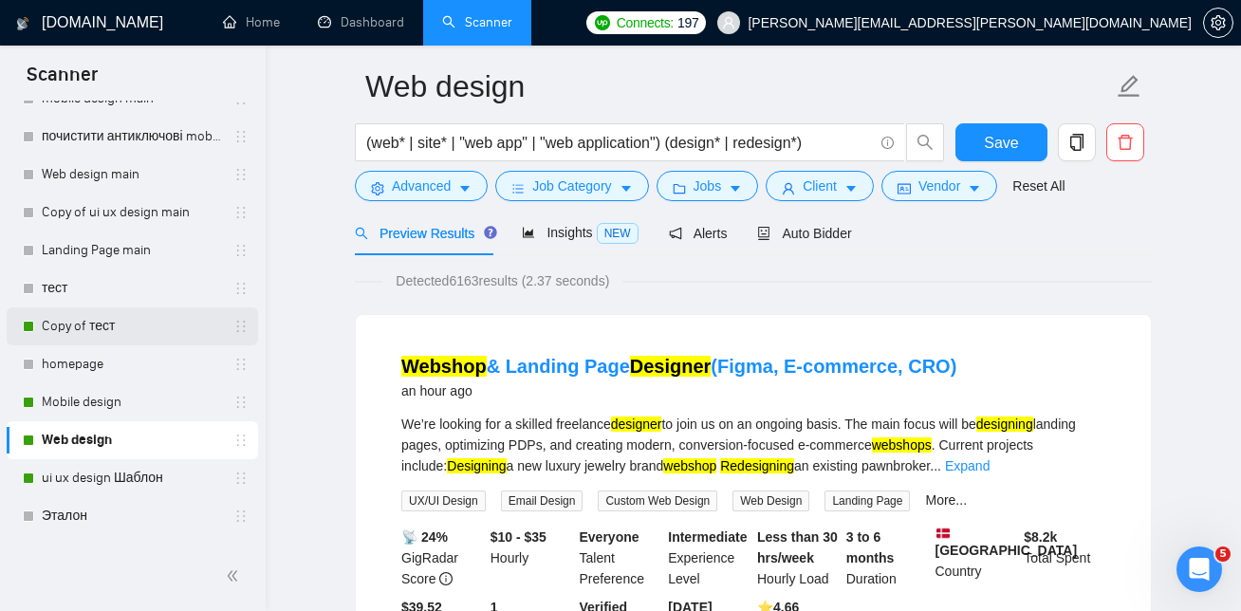
click at [80, 335] on link "Copy of тест" at bounding box center [132, 326] width 180 height 38
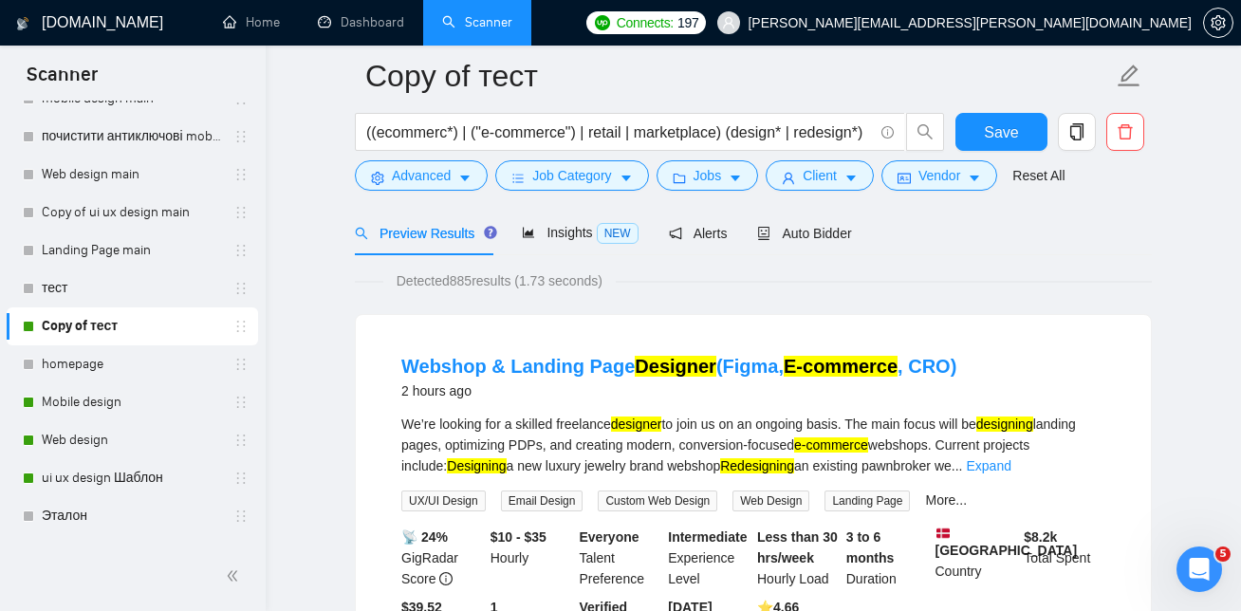
scroll to position [99, 0]
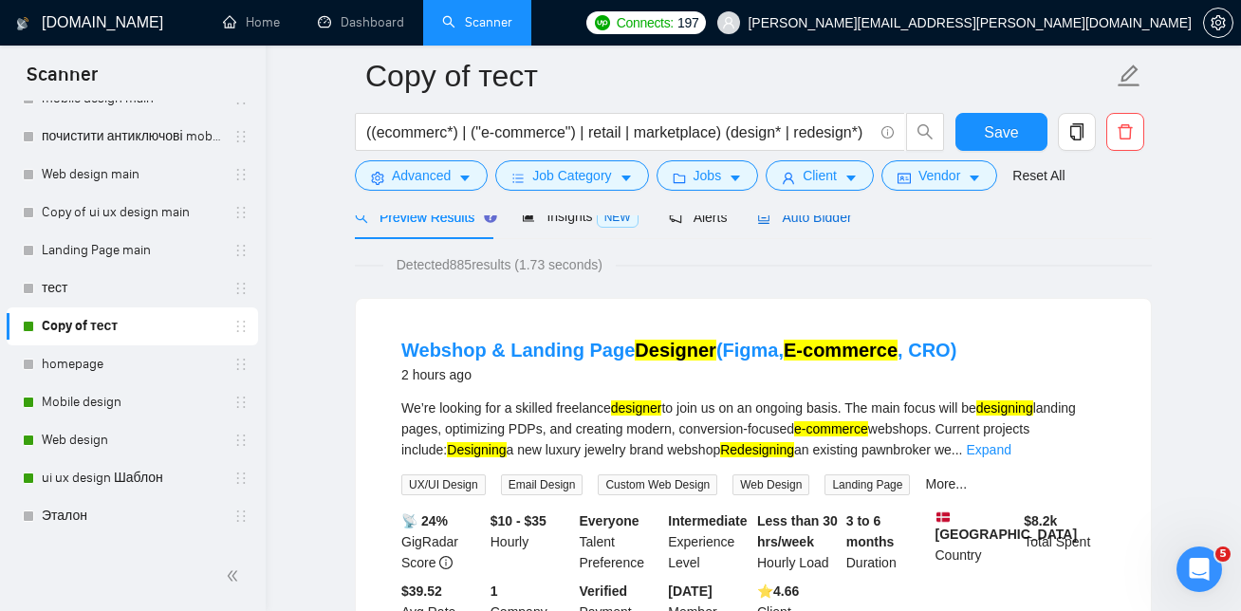
click at [815, 216] on span "Auto Bidder" at bounding box center [804, 217] width 94 height 15
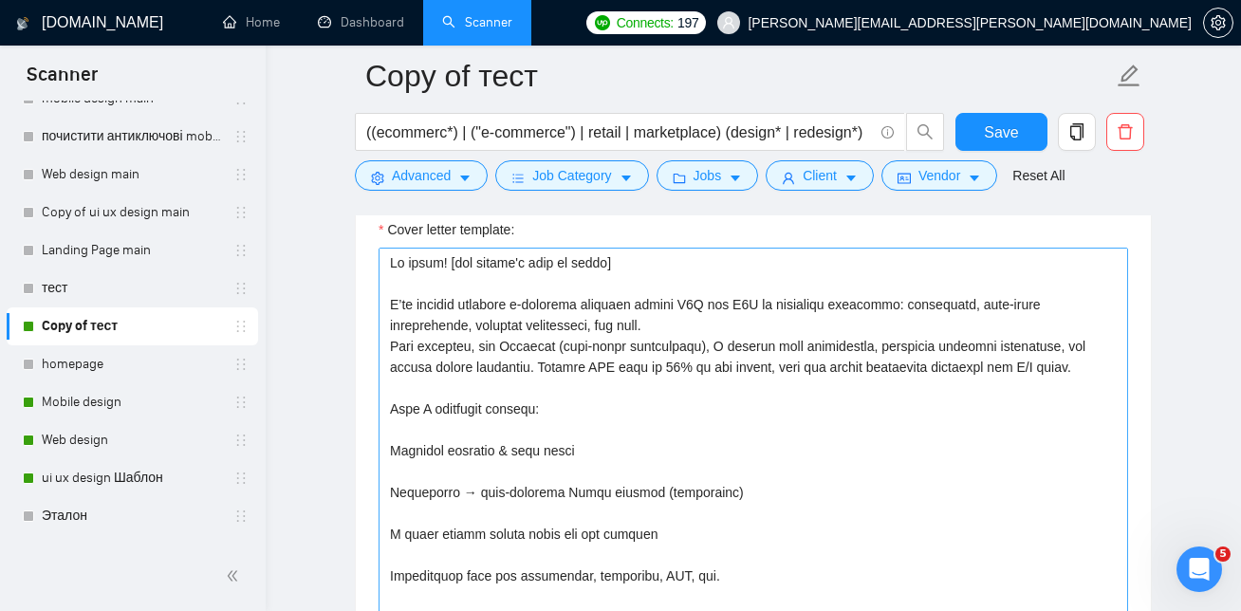
scroll to position [2106, 0]
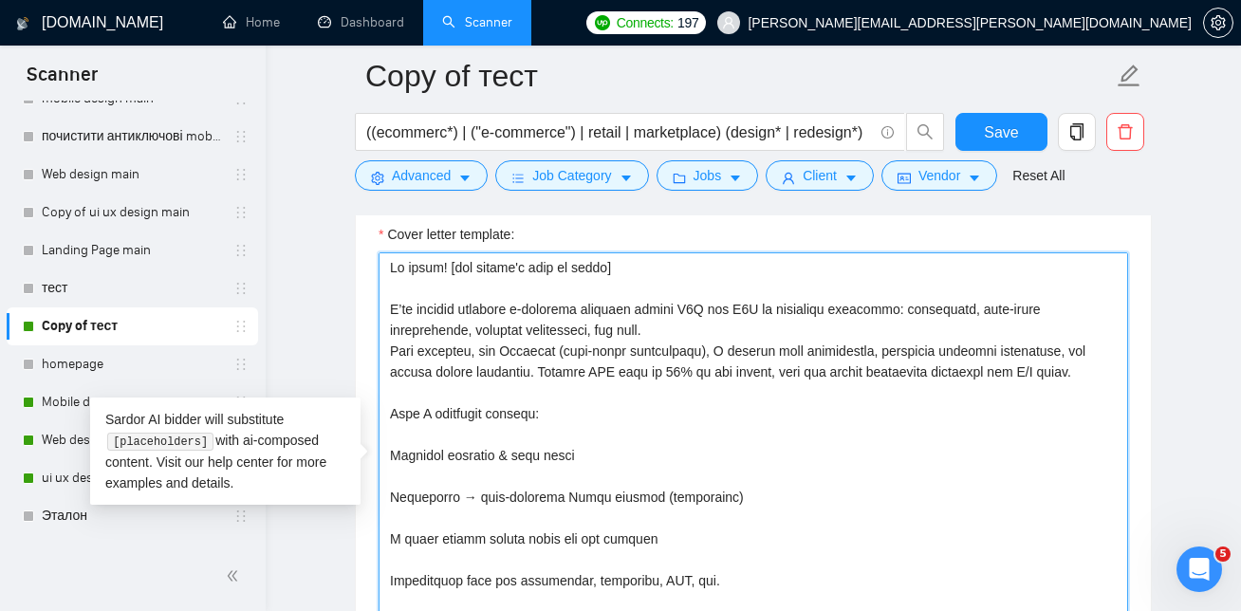
click at [379, 262] on textarea "Cover letter template:" at bounding box center [754, 465] width 750 height 427
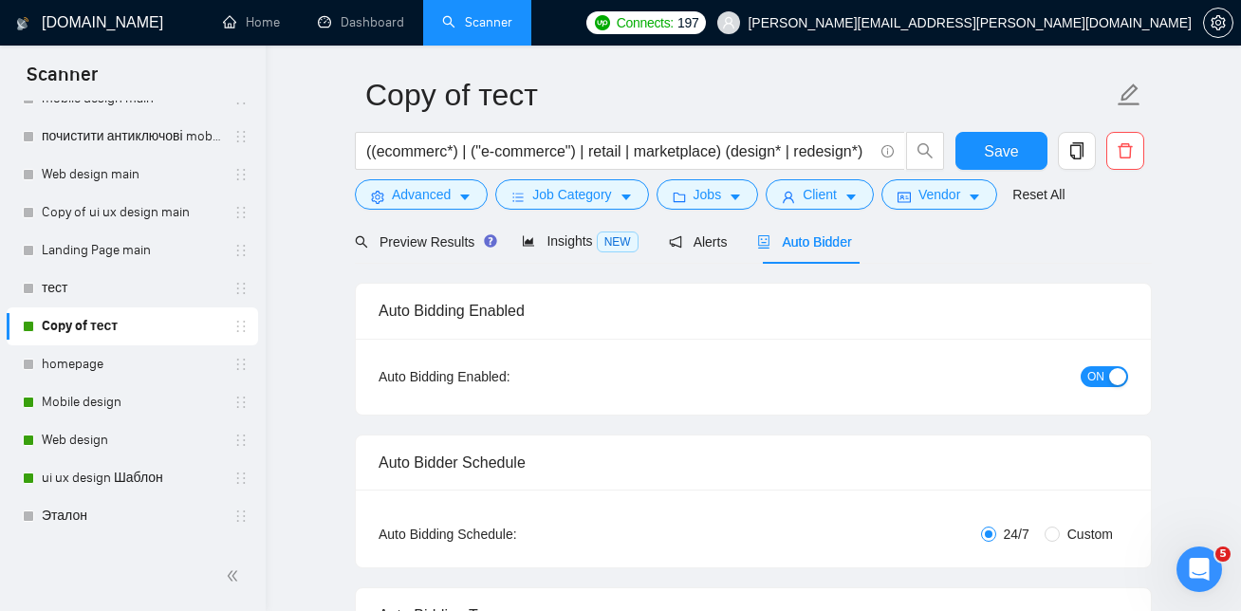
scroll to position [0, 0]
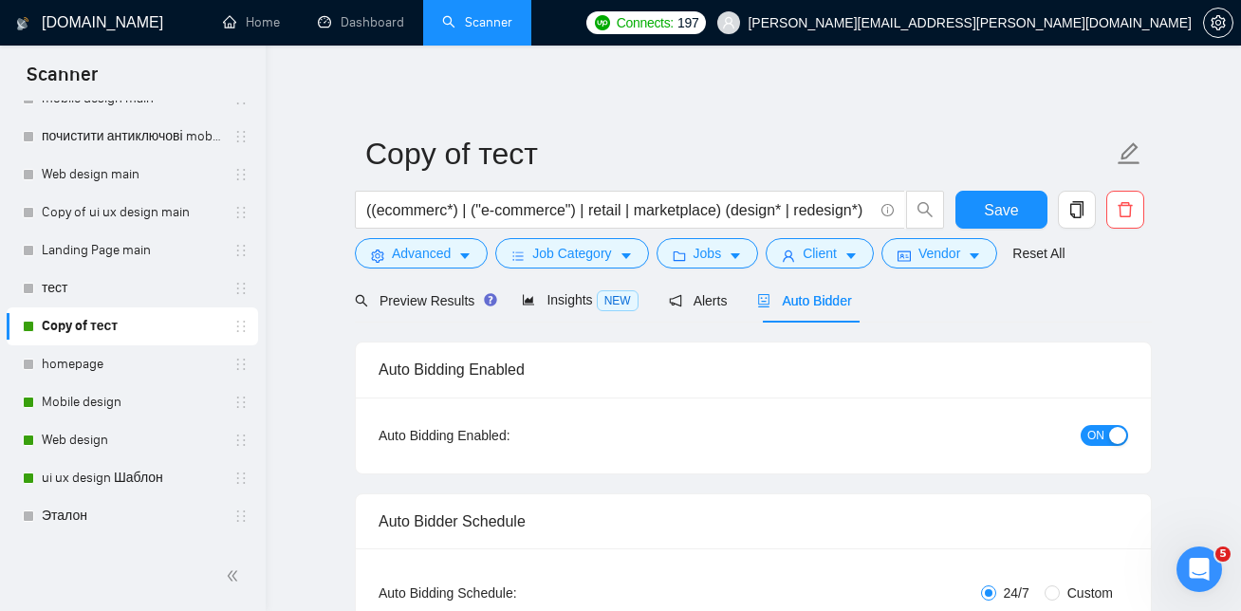
click at [831, 305] on span "Auto Bidder" at bounding box center [804, 300] width 94 height 15
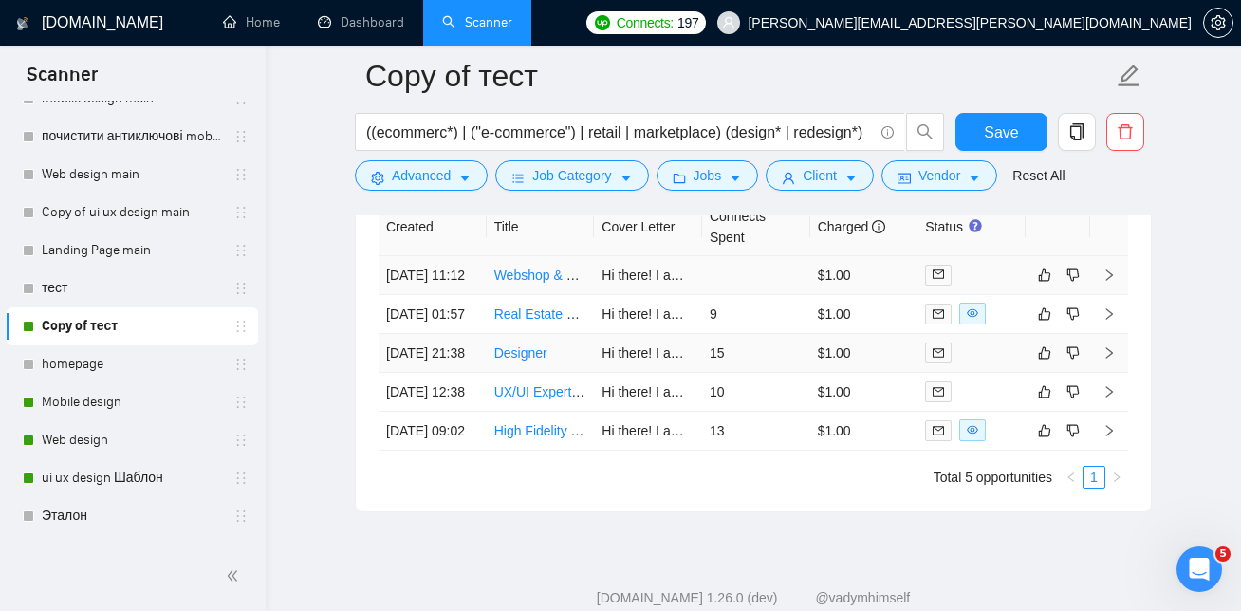
scroll to position [4679, 0]
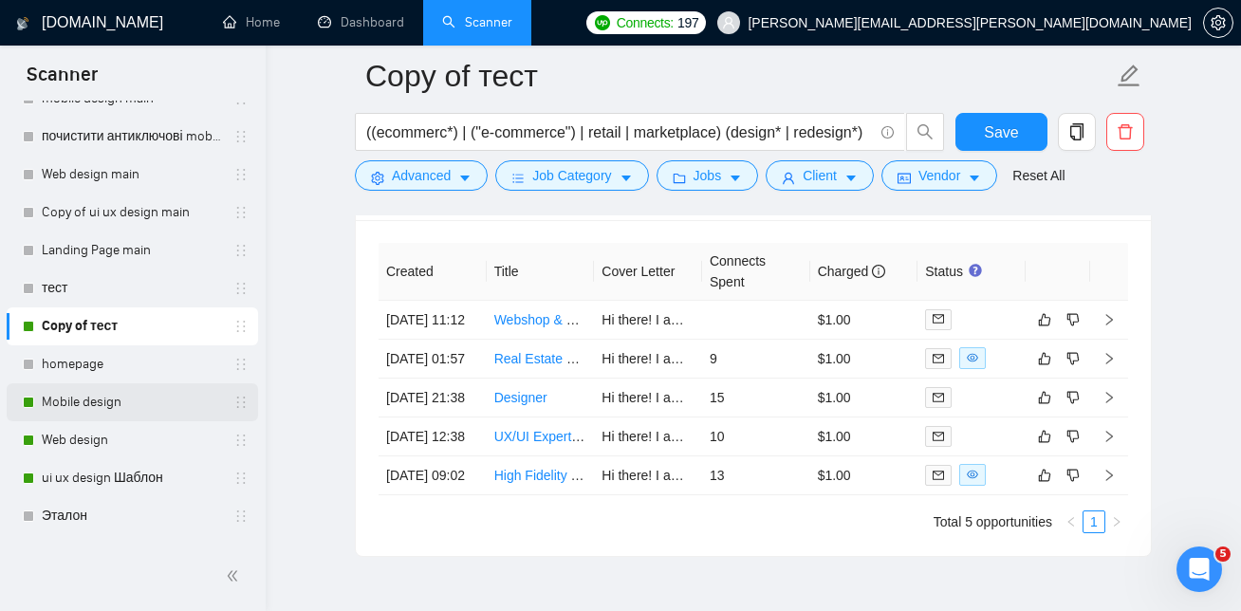
click at [139, 403] on link "Mobile design" at bounding box center [132, 402] width 180 height 38
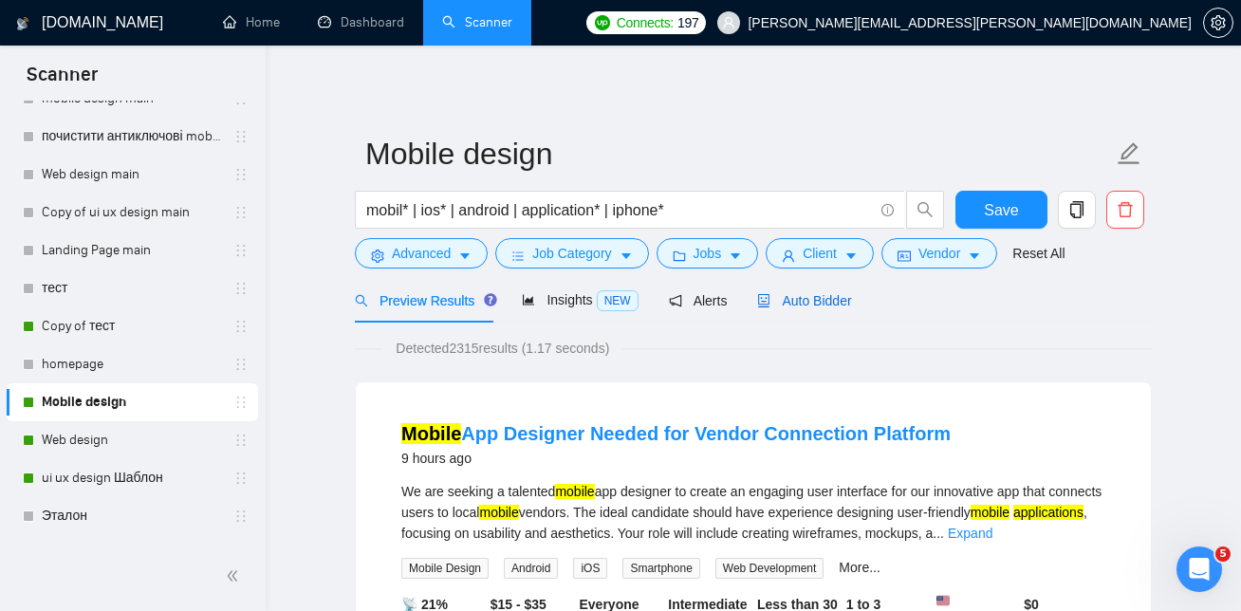
click at [826, 295] on span "Auto Bidder" at bounding box center [804, 300] width 94 height 15
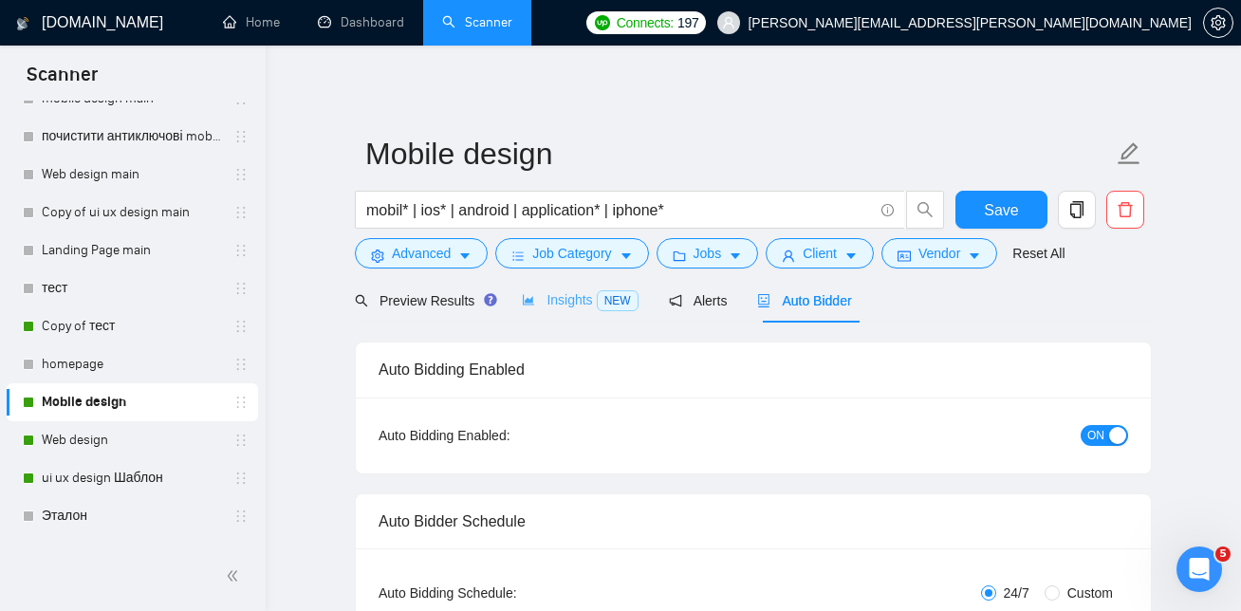
checkbox input "true"
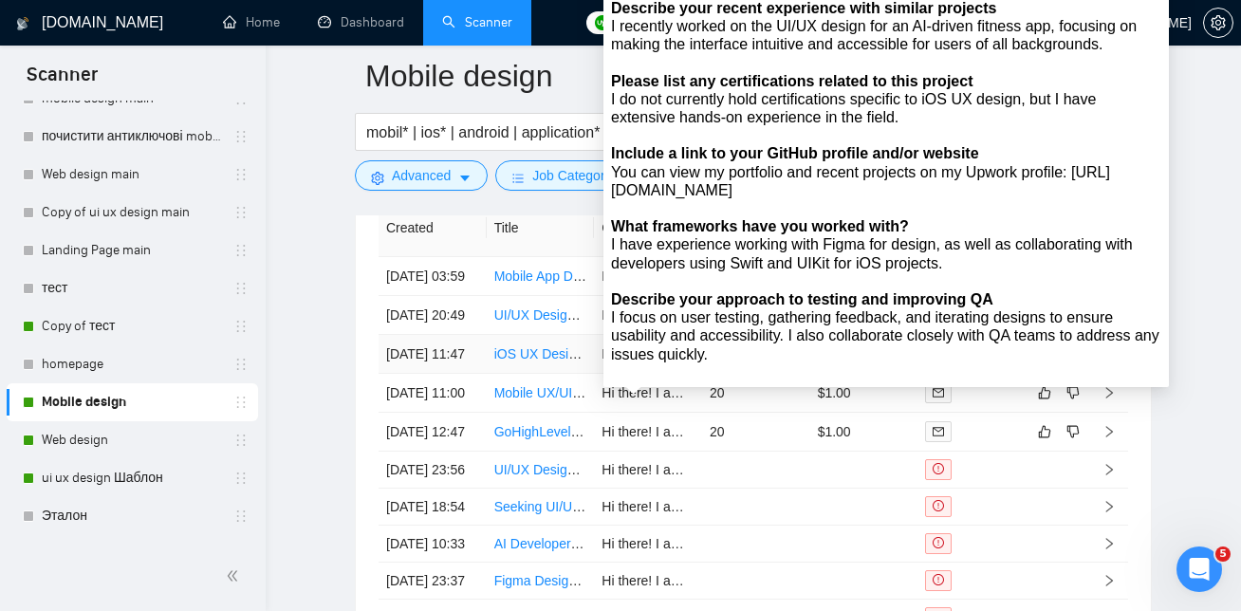
scroll to position [5000, 0]
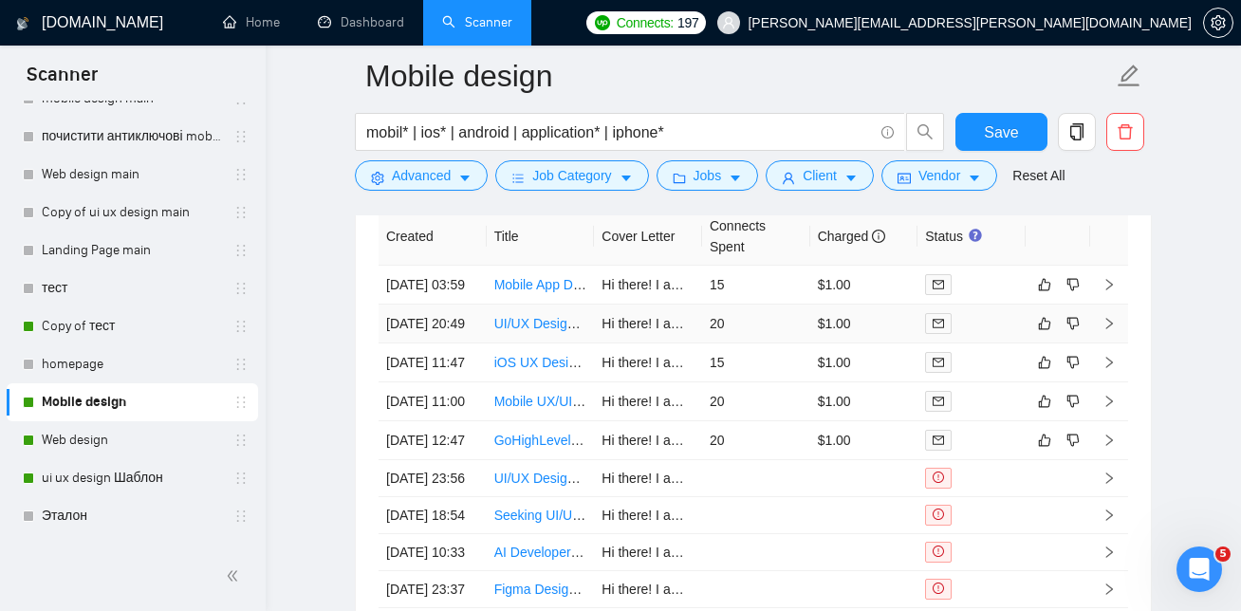
click at [526, 331] on link "UI/UX Designer Needed for Privacy-Focused AI Note-Taking iOS App" at bounding box center [697, 323] width 407 height 15
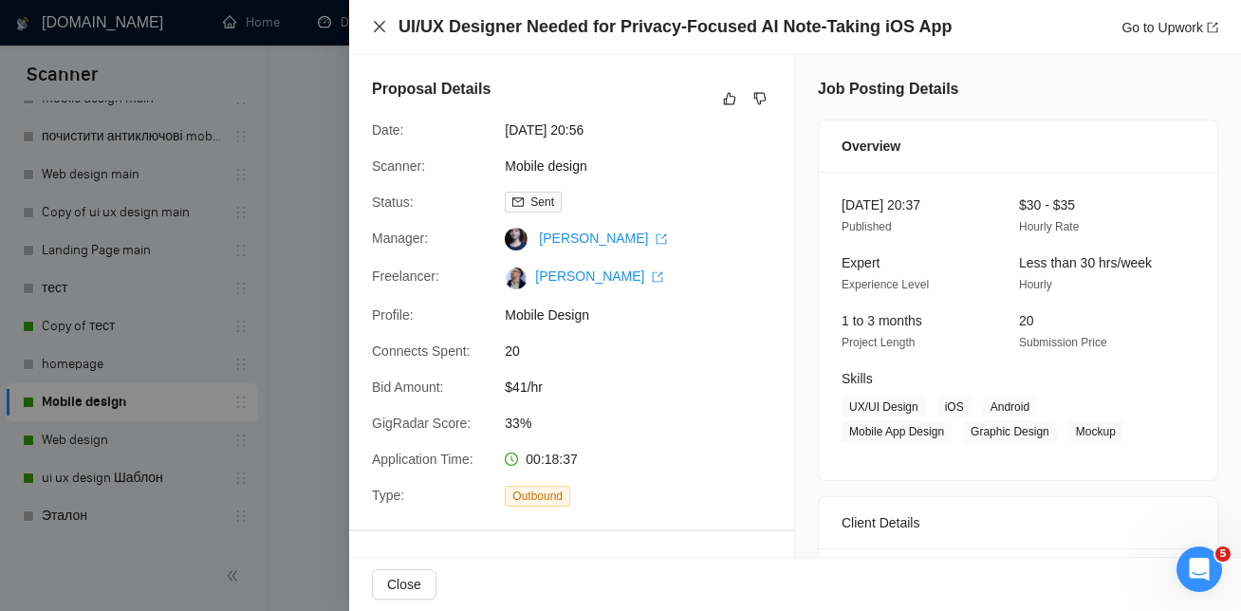
click at [384, 26] on icon "close" at bounding box center [379, 26] width 15 height 15
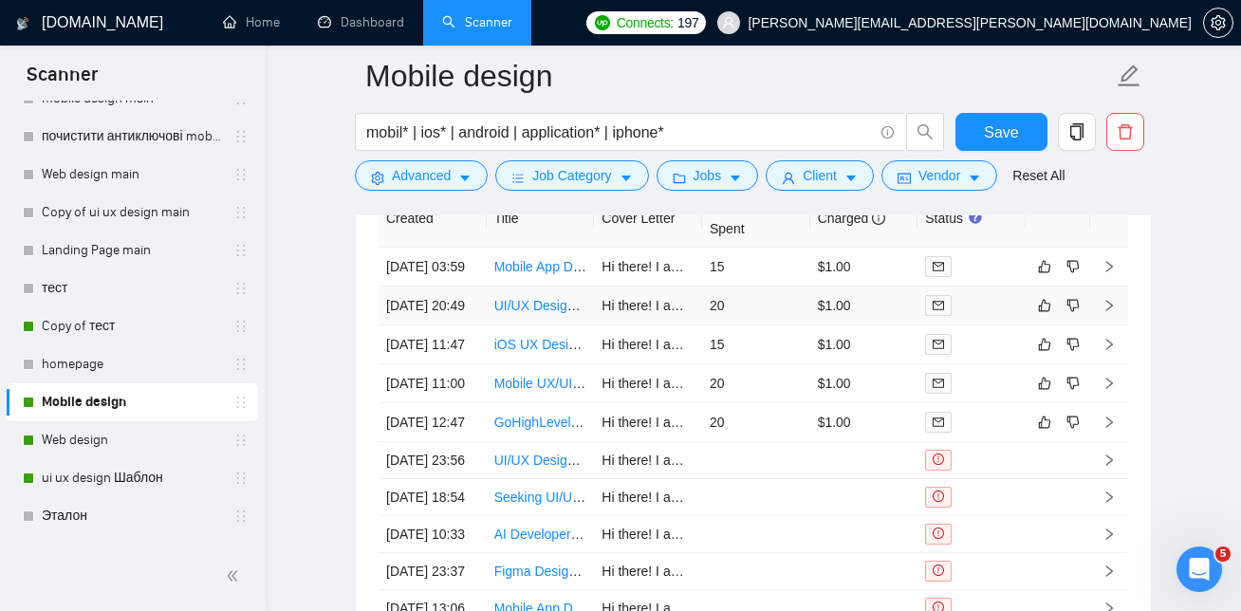
scroll to position [4971, 0]
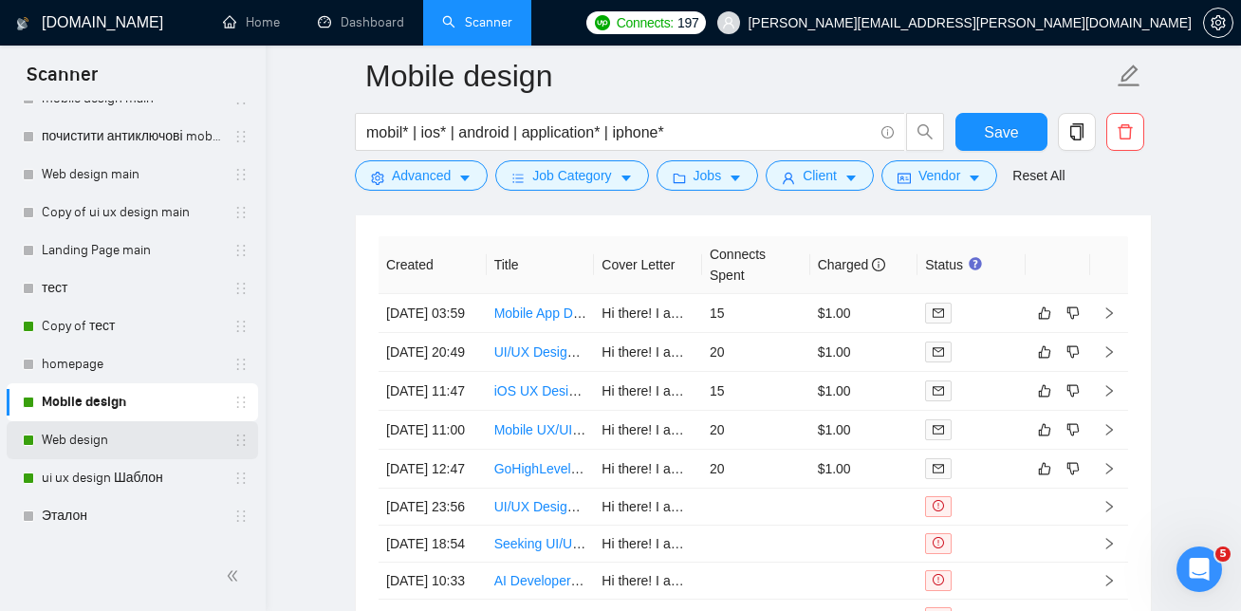
click at [99, 437] on link "Web design" at bounding box center [132, 440] width 180 height 38
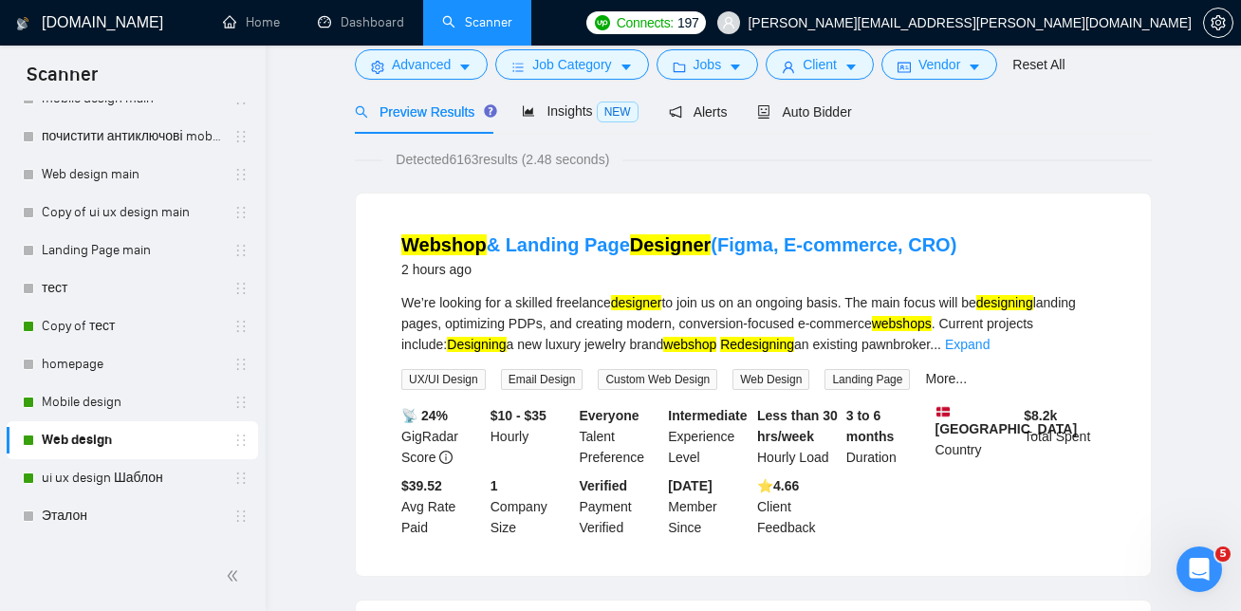
scroll to position [32, 0]
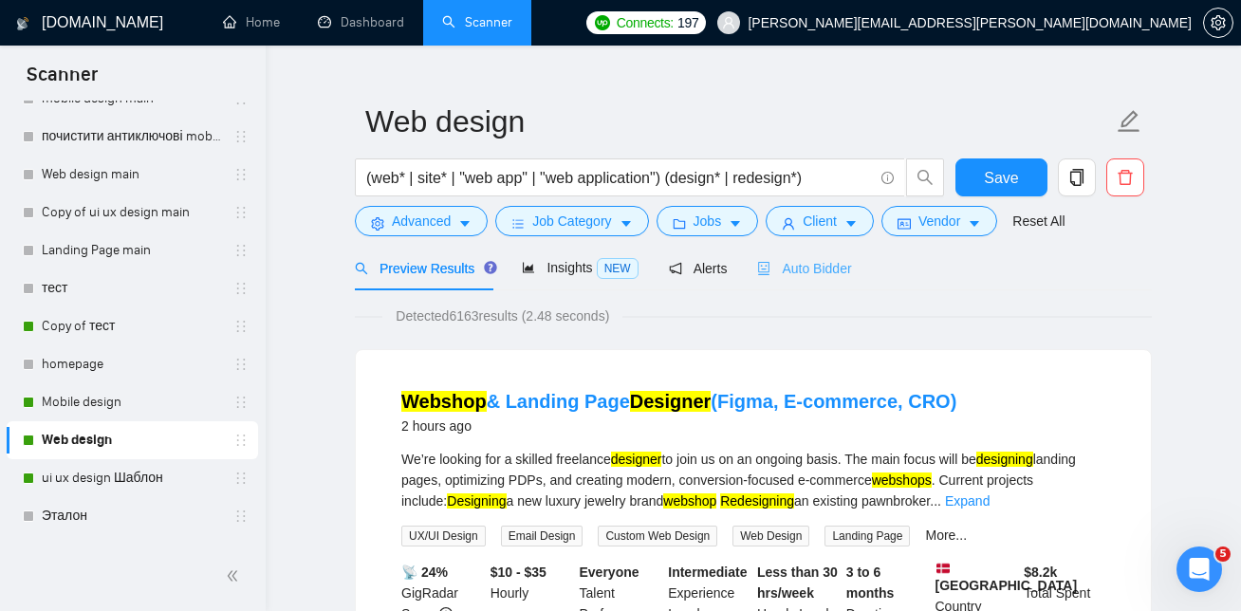
click at [819, 254] on div "Auto Bidder" at bounding box center [804, 268] width 94 height 45
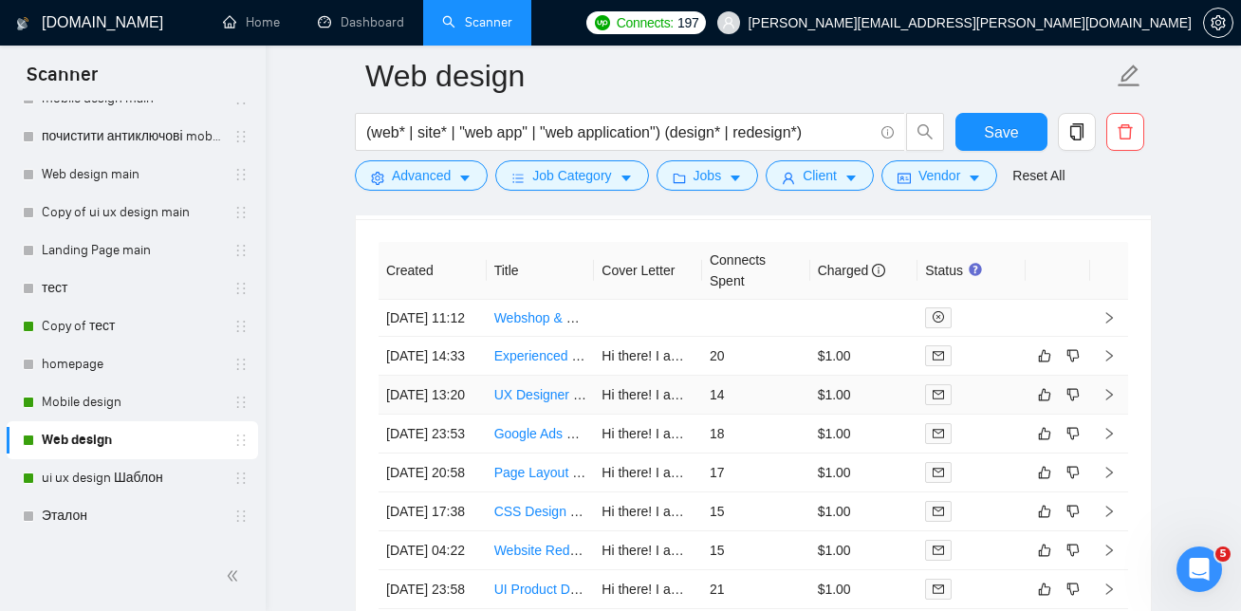
scroll to position [4686, 0]
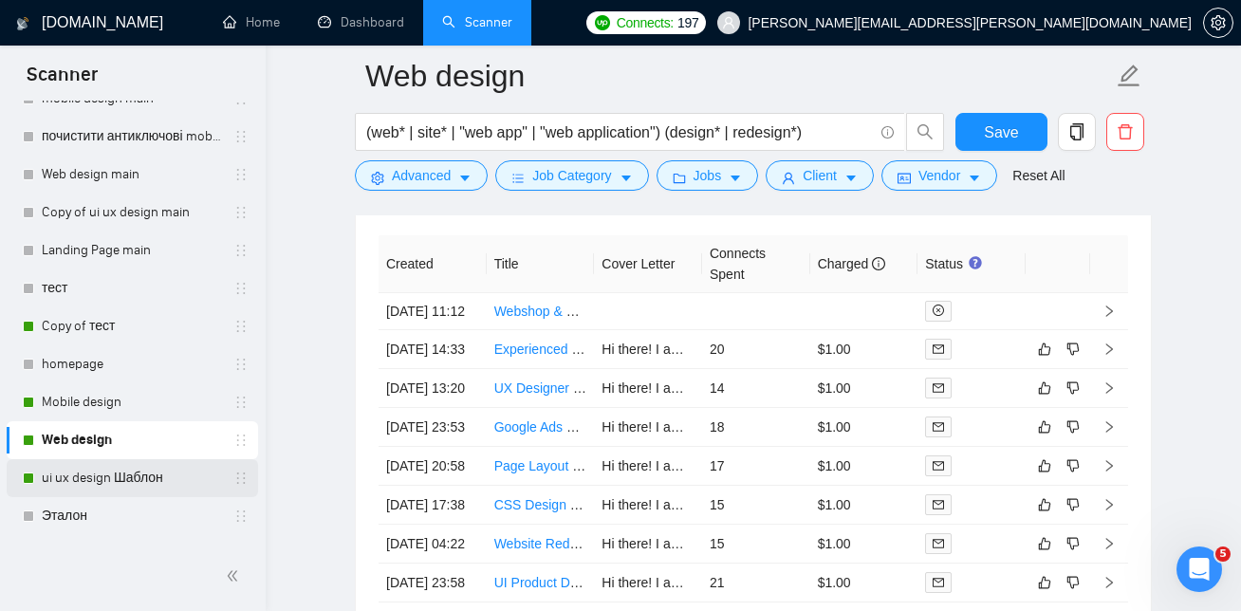
click at [102, 477] on link "ui ux design Шаблон" at bounding box center [132, 478] width 180 height 38
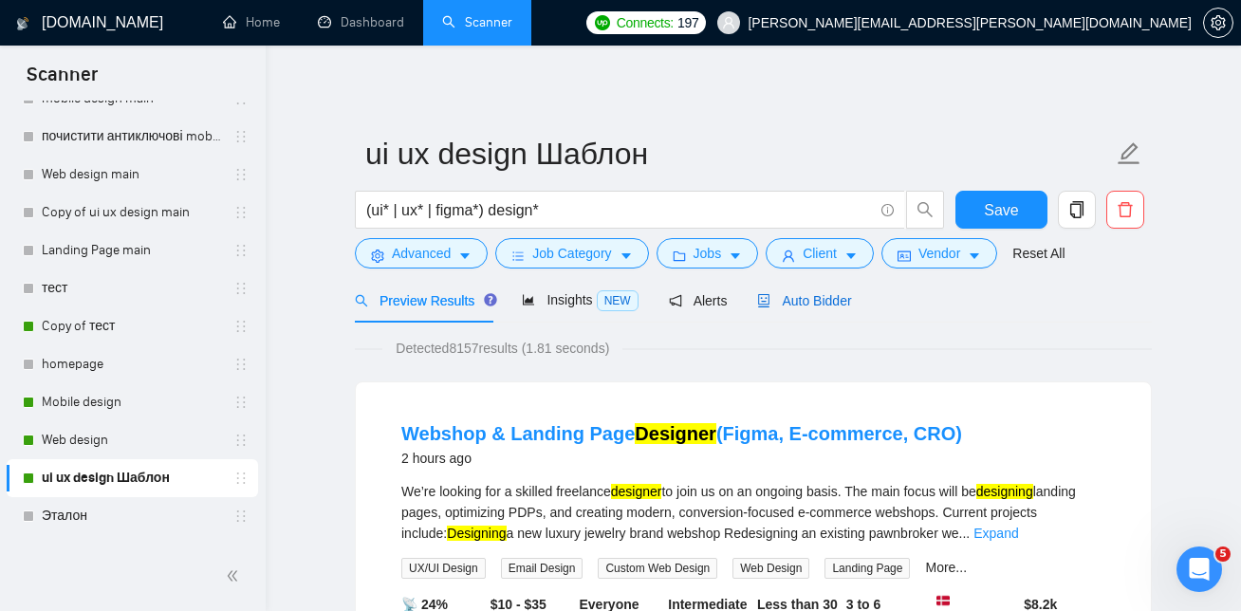
click at [822, 300] on span "Auto Bidder" at bounding box center [804, 300] width 94 height 15
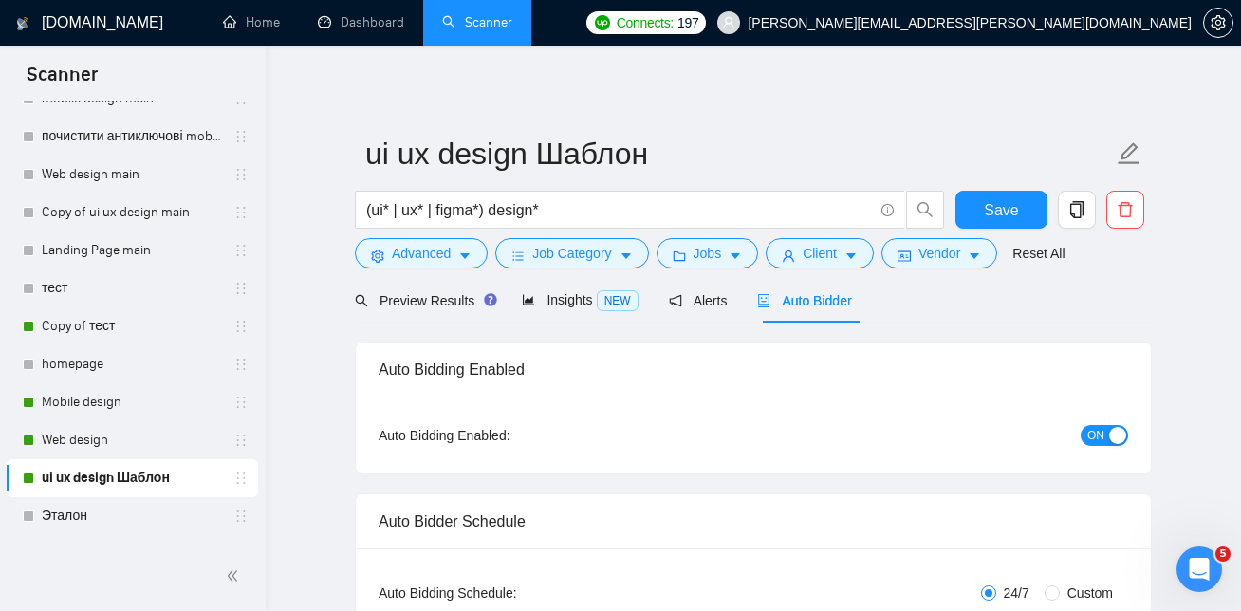
checkbox input "true"
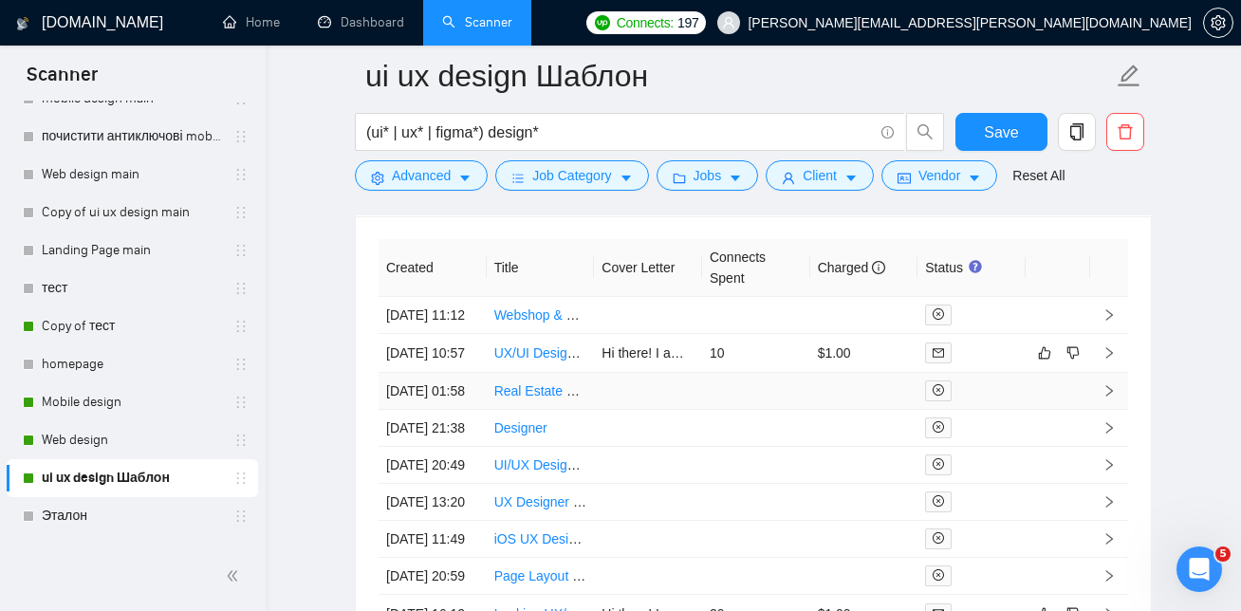
scroll to position [4957, 0]
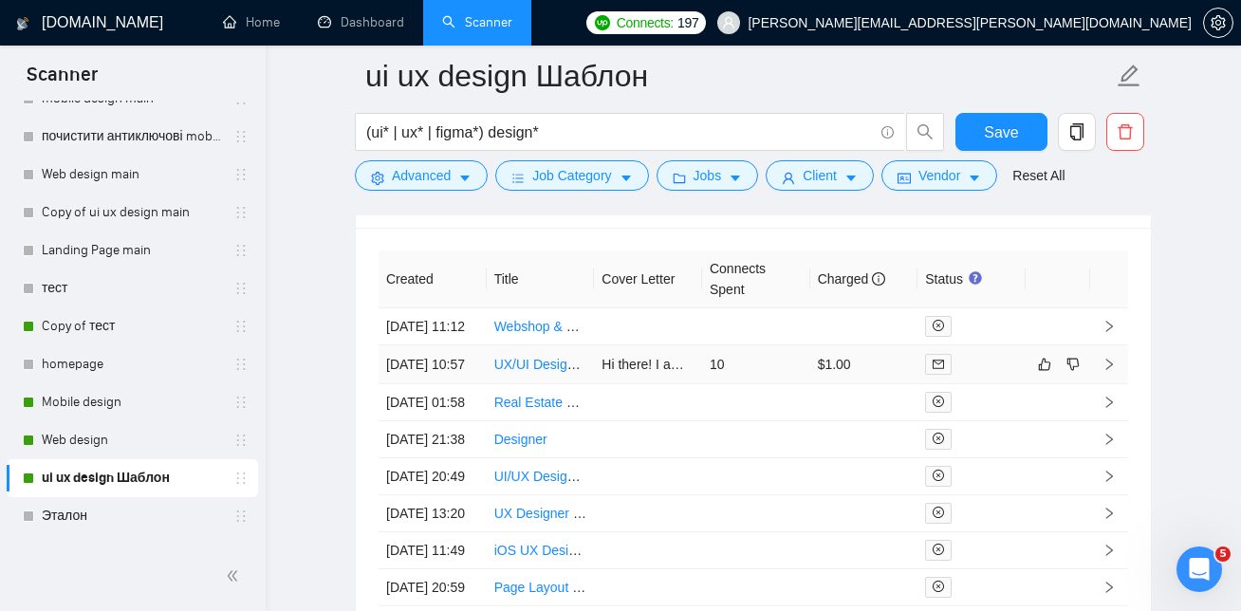
click at [529, 372] on link "UX/UI Designer Needed for Health App Image Capture Functionality" at bounding box center [694, 364] width 400 height 15
